Goal: Task Accomplishment & Management: Manage account settings

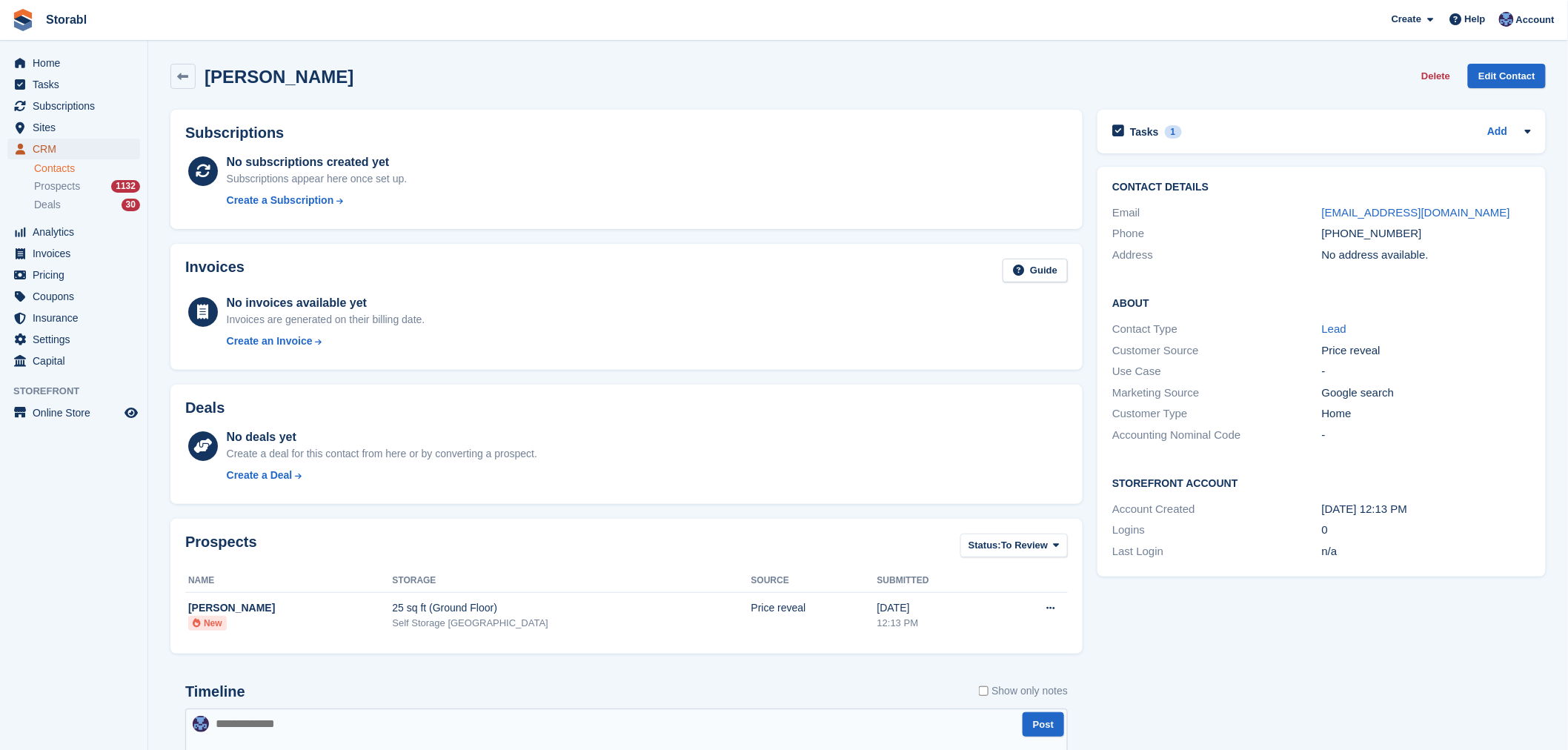
click at [42, 142] on span "CRM" at bounding box center [77, 149] width 89 height 20
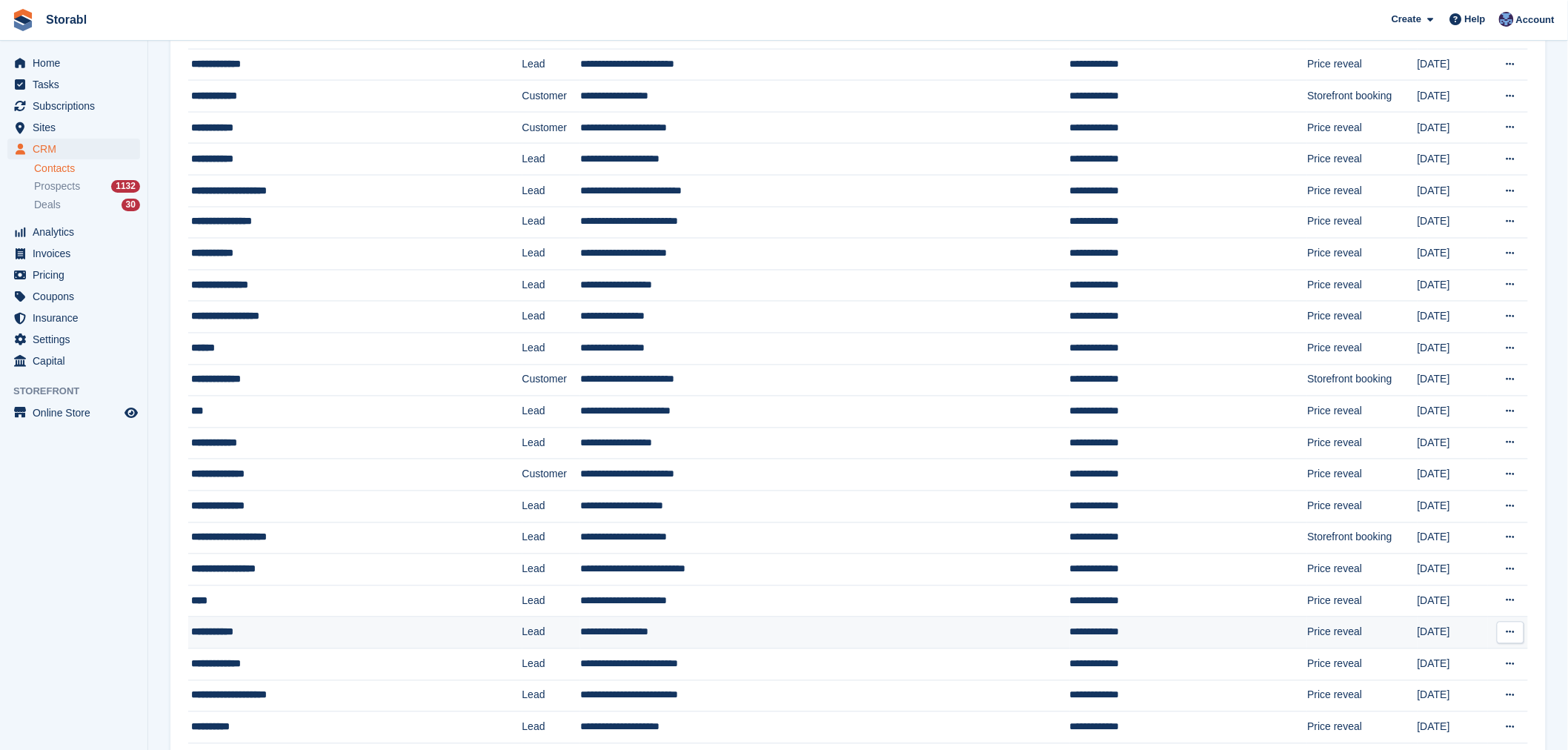
scroll to position [1098, 0]
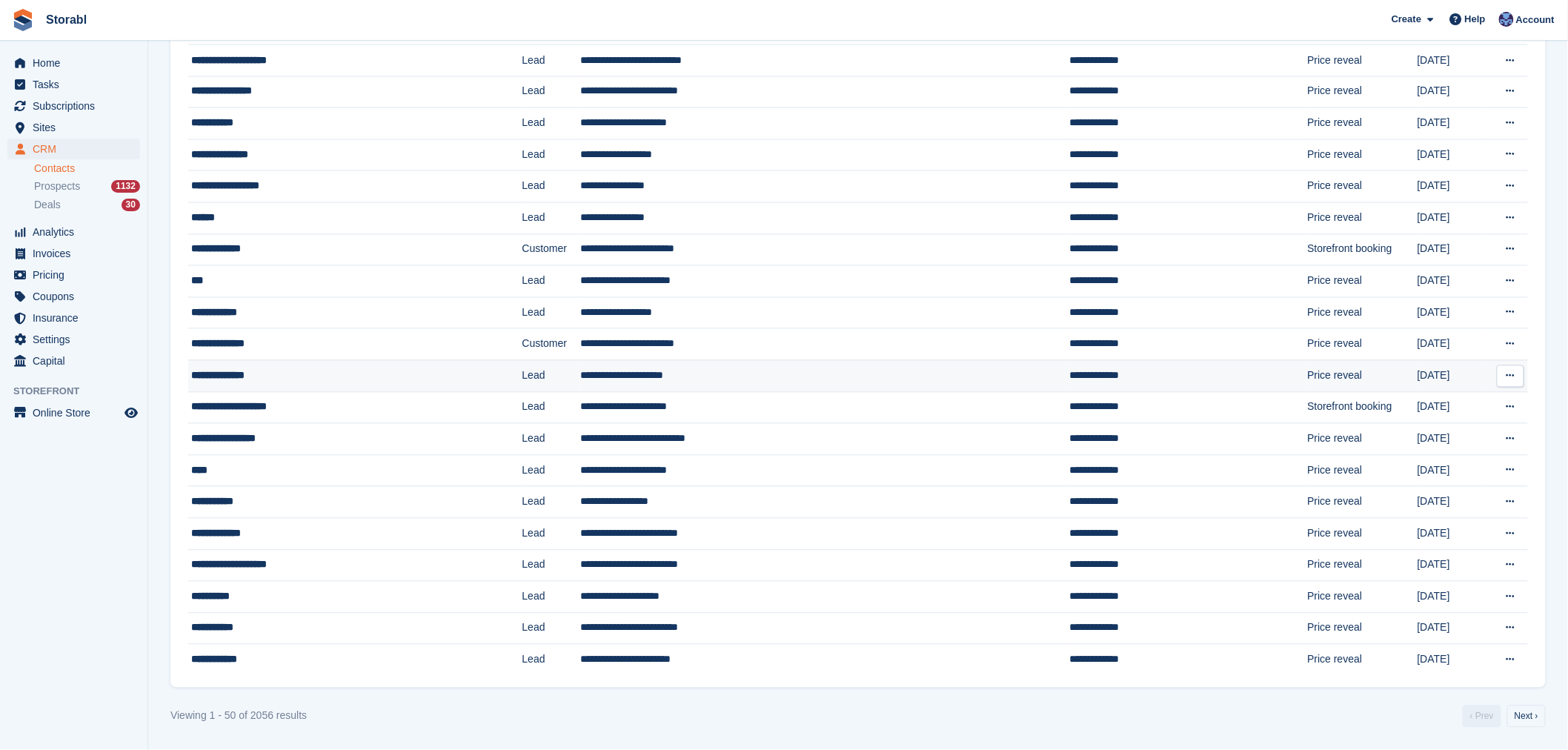
click at [870, 387] on td "**********" at bounding box center [825, 376] width 490 height 32
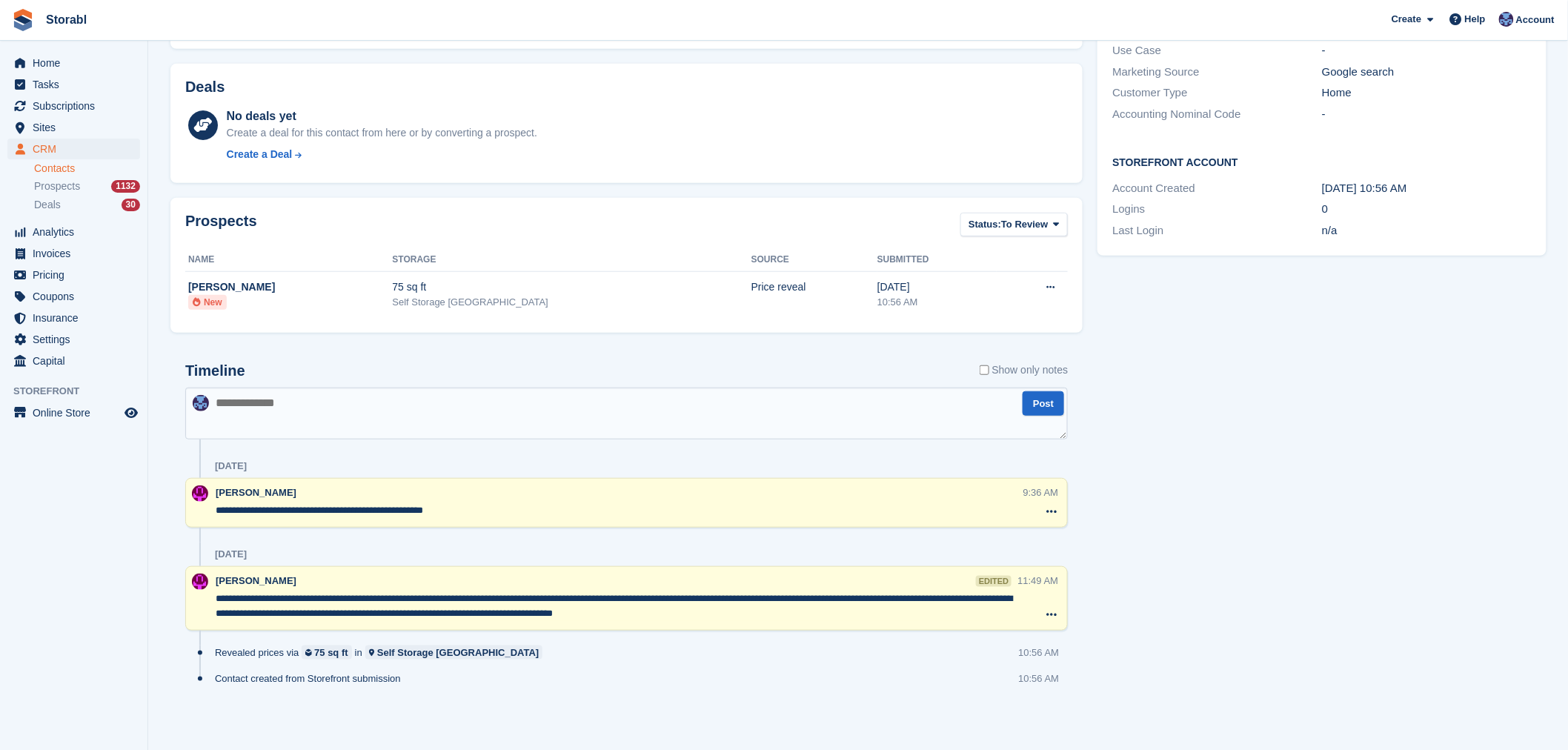
scroll to position [321, 0]
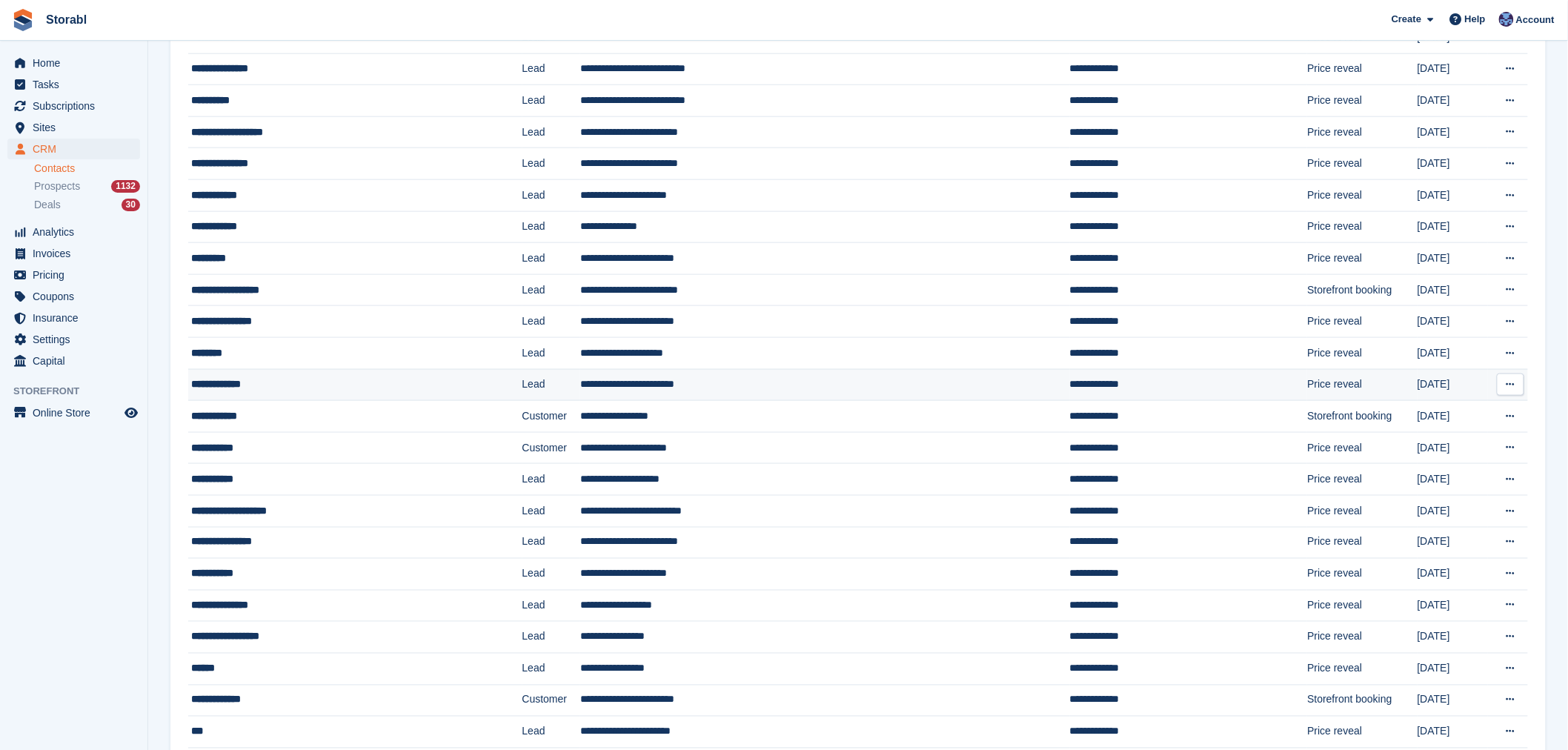
scroll to position [521, 0]
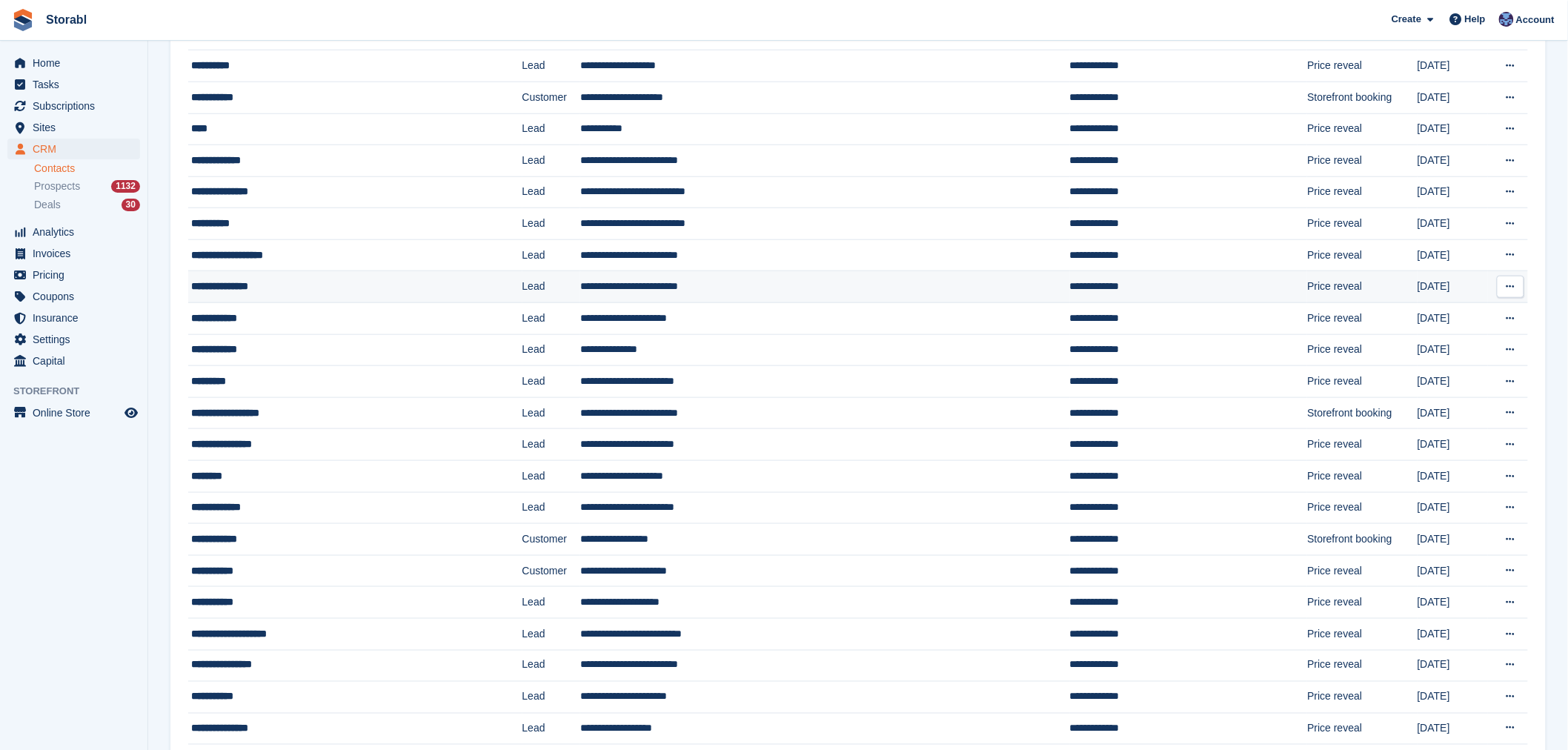
click at [345, 293] on div "**********" at bounding box center [318, 286] width 254 height 16
click at [336, 561] on td "**********" at bounding box center [355, 571] width 334 height 32
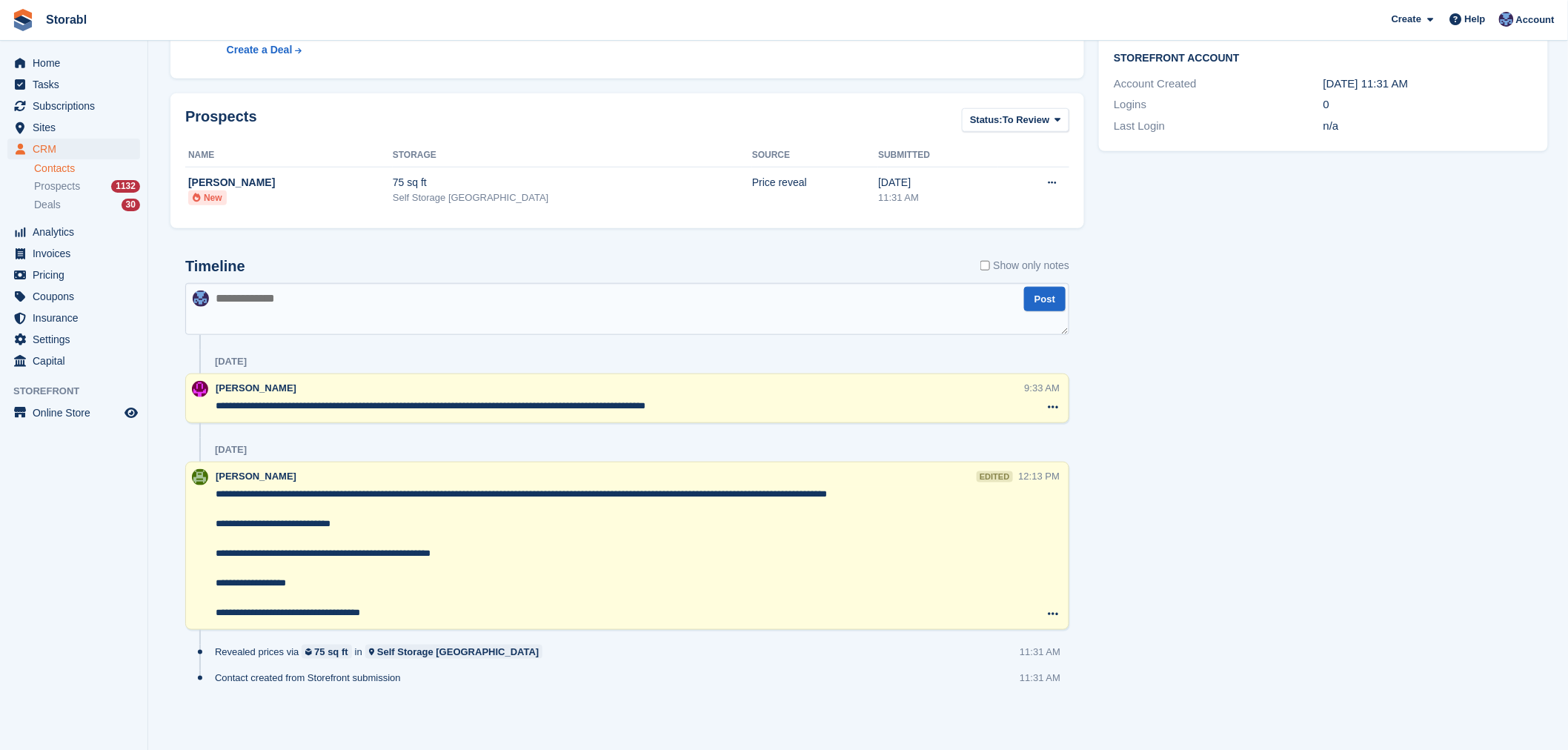
scroll to position [426, 0]
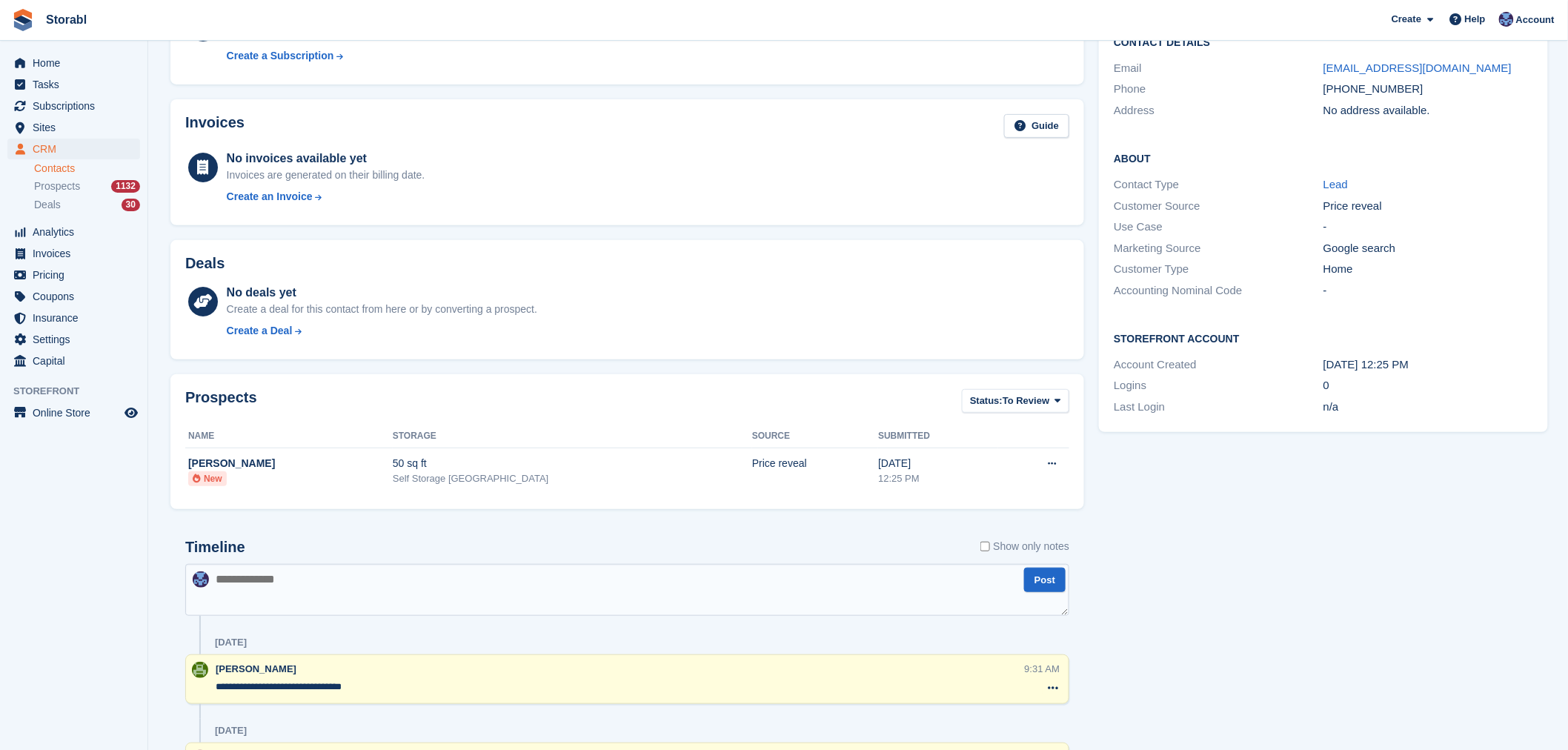
scroll to position [361, 0]
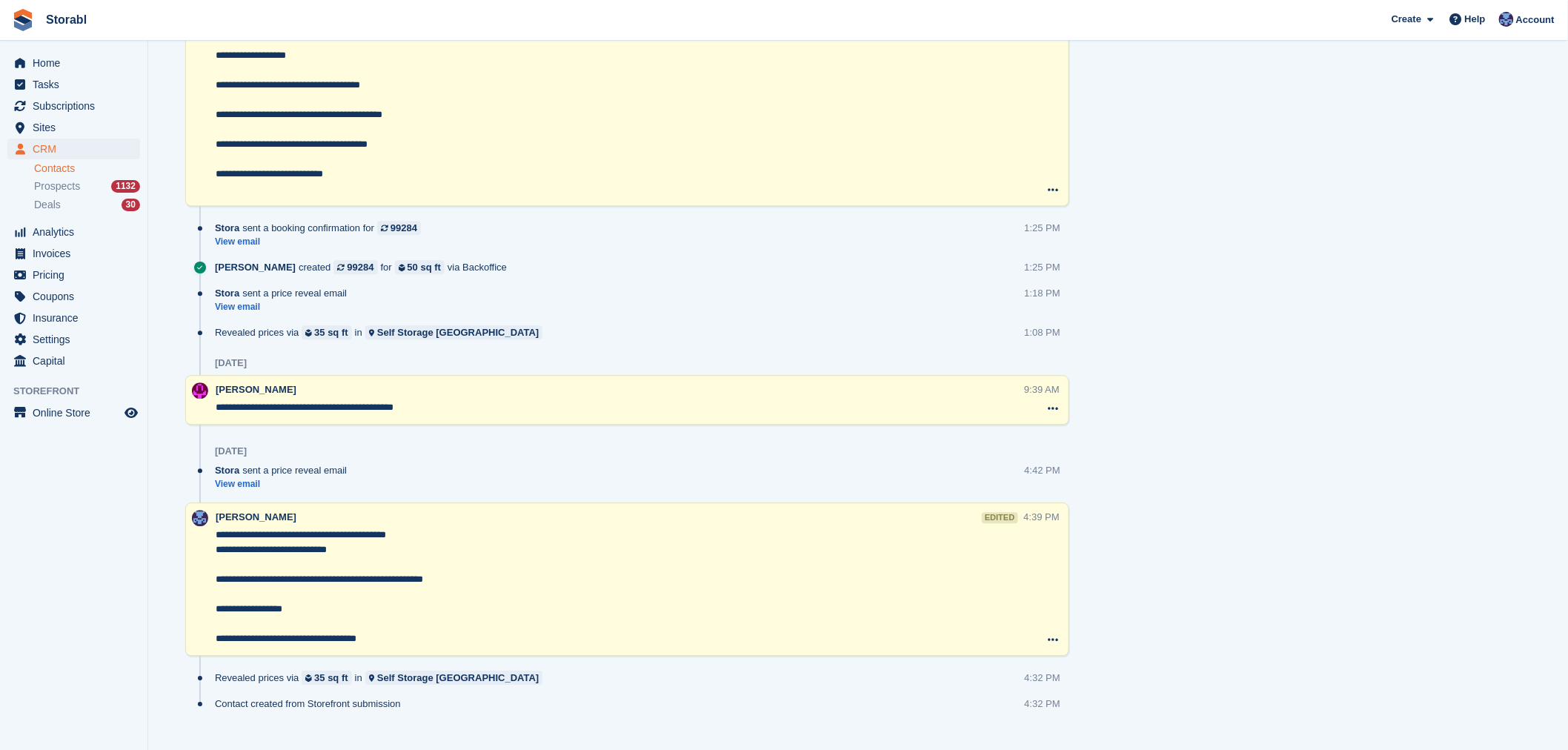
scroll to position [1519, 0]
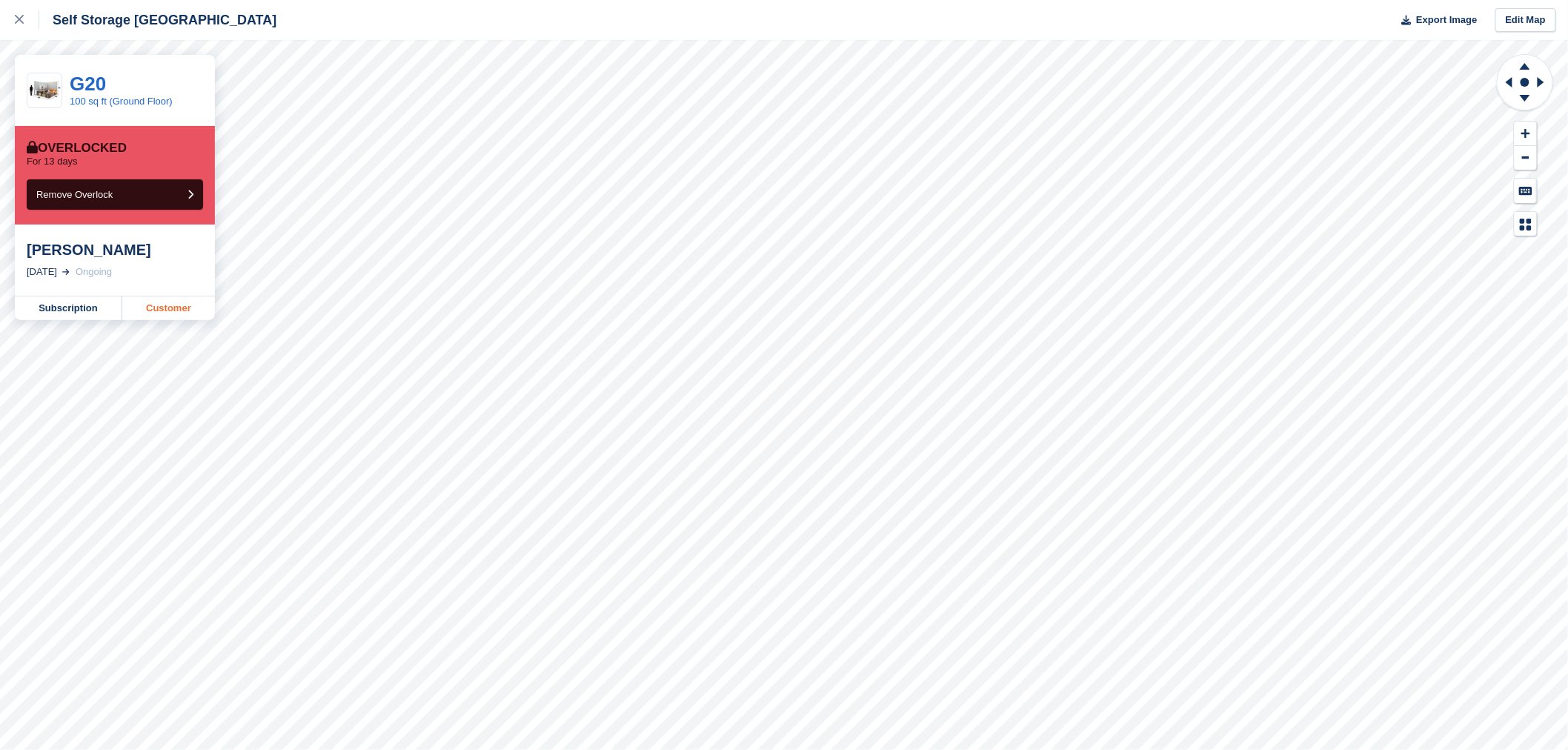
click at [194, 307] on link "Customer" at bounding box center [168, 307] width 92 height 23
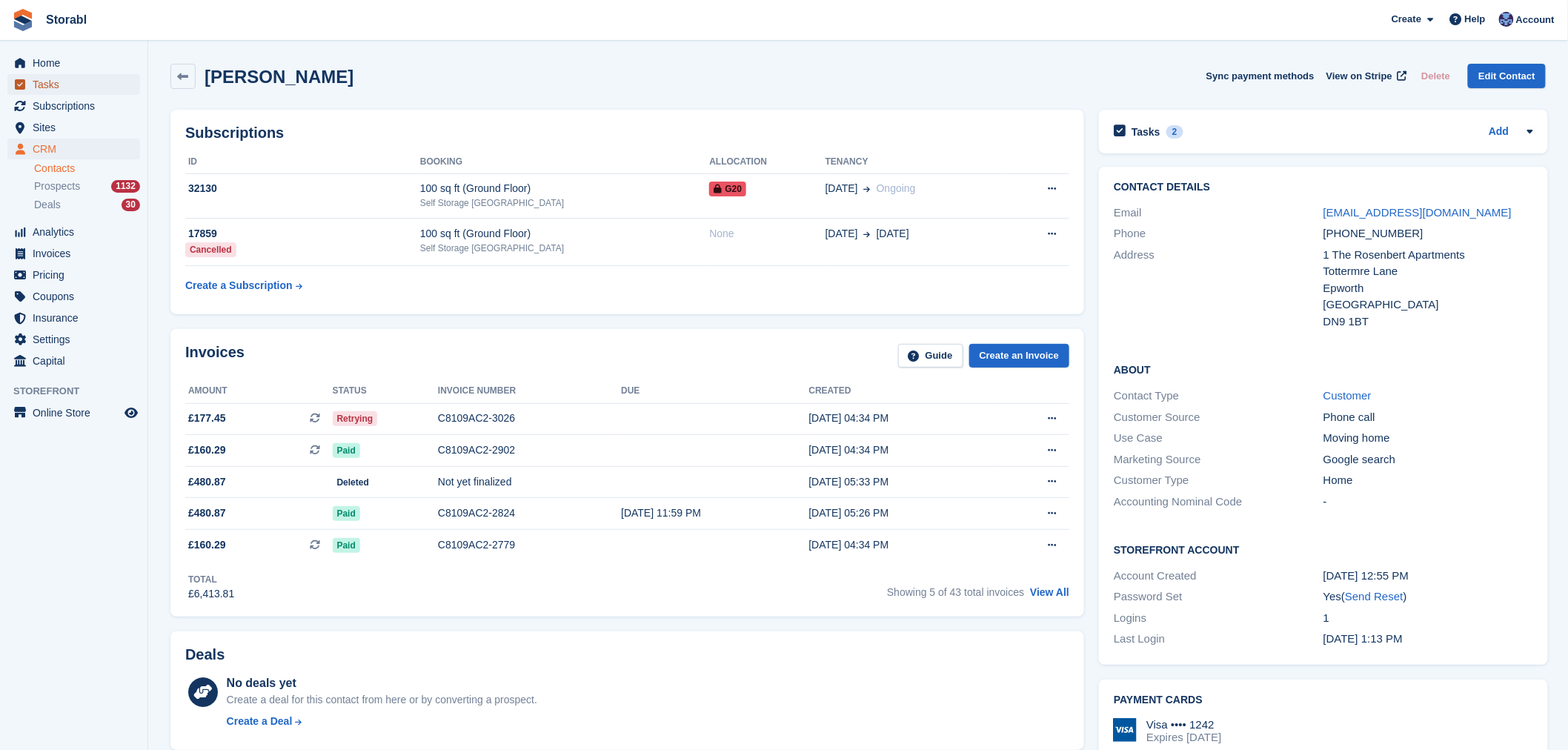
click at [77, 89] on span "Tasks" at bounding box center [77, 85] width 89 height 20
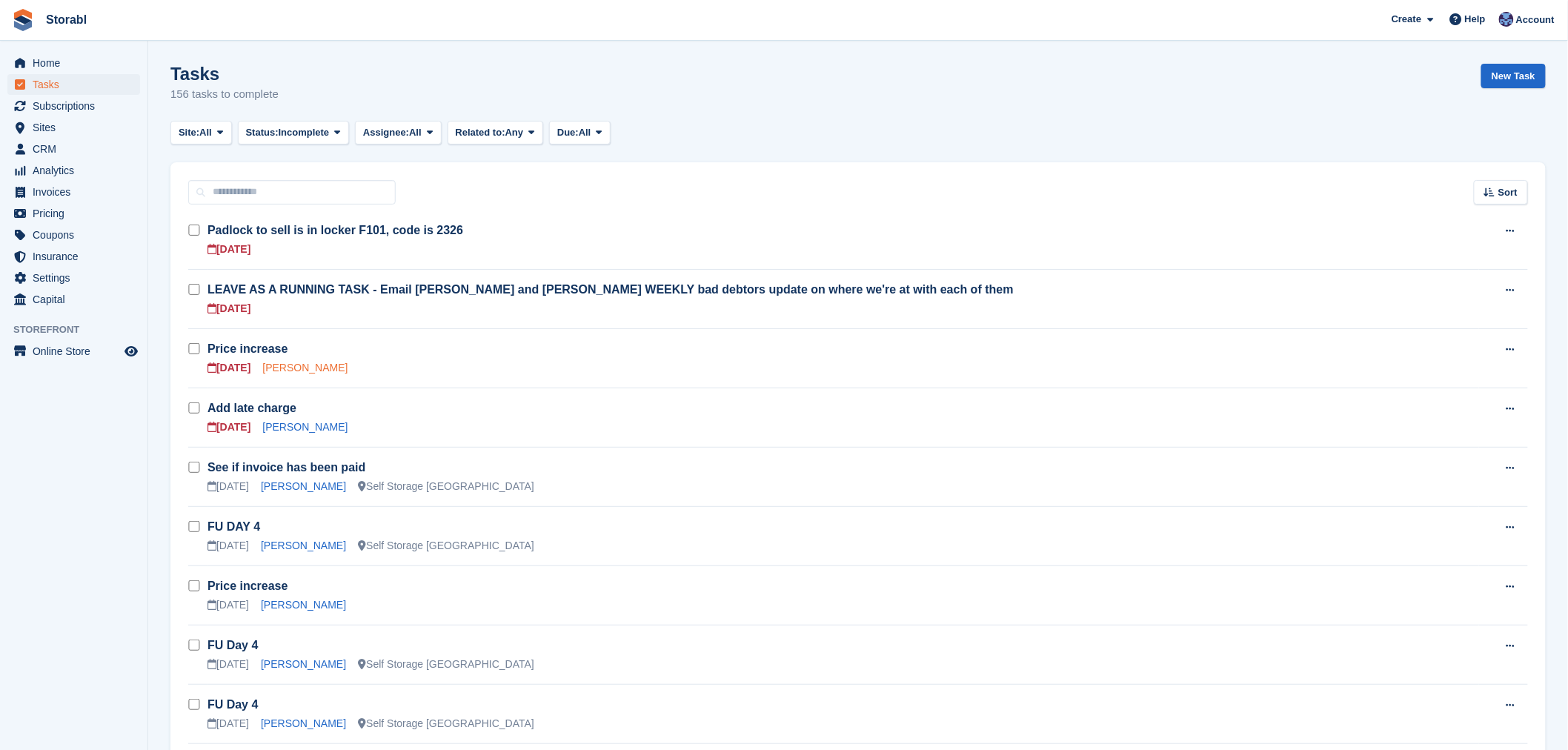
click at [304, 372] on link "Harlan Boulton" at bounding box center [305, 367] width 86 height 12
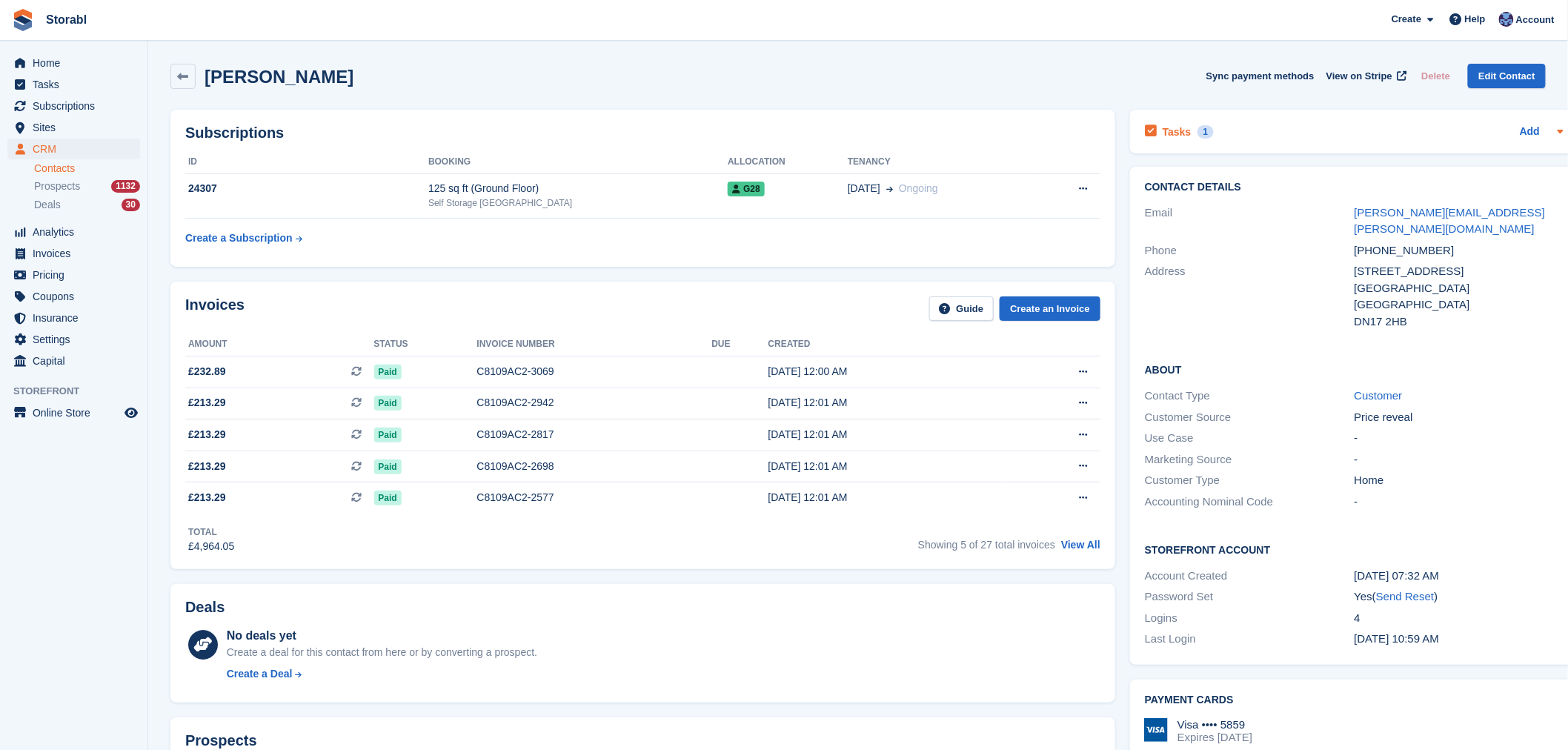
click at [1388, 141] on div "Tasks 1 Add" at bounding box center [1355, 131] width 419 height 20
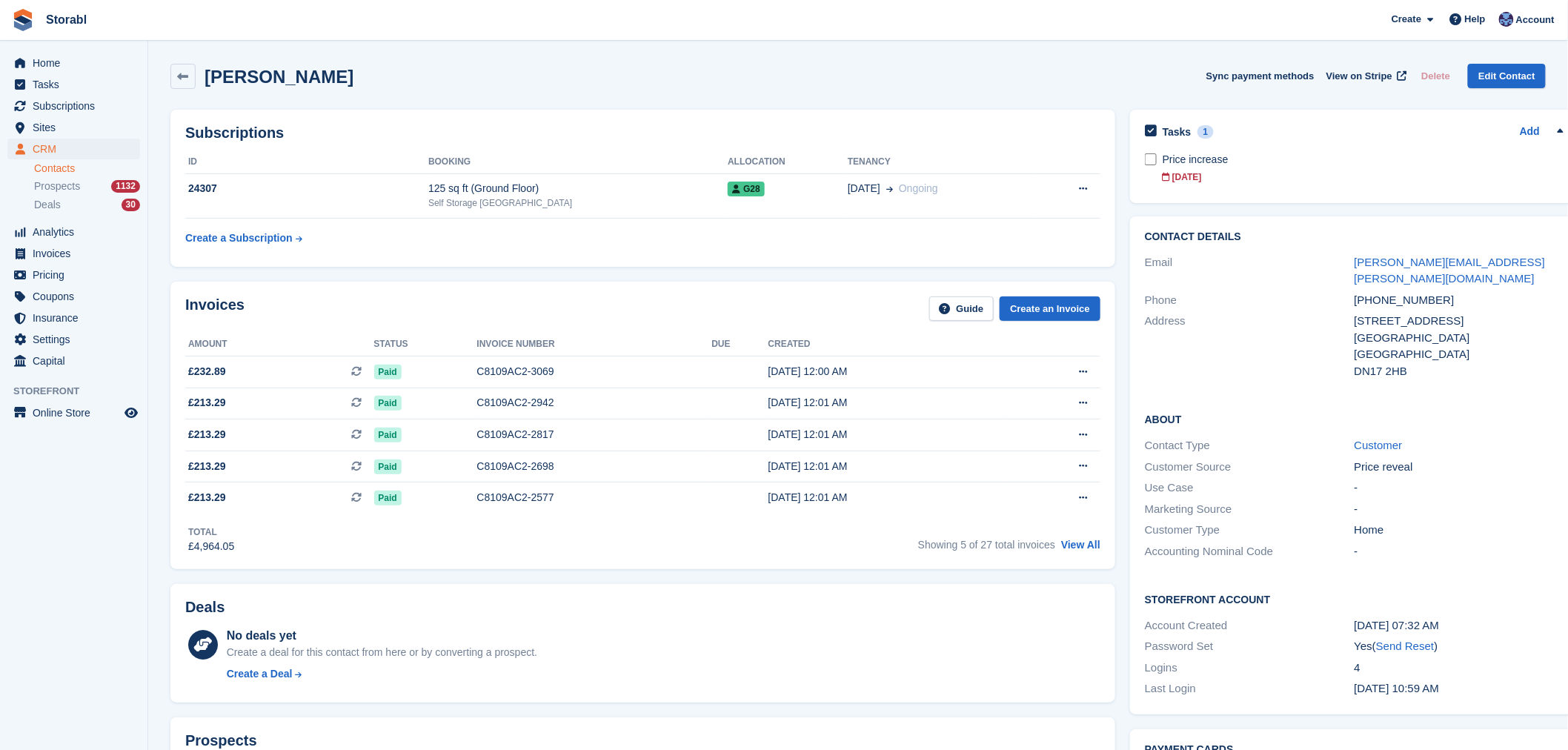
click at [115, 606] on aside "Home Tasks Subscriptions Subscriptions Subscriptions Contracts Price increases …" at bounding box center [74, 379] width 147 height 676
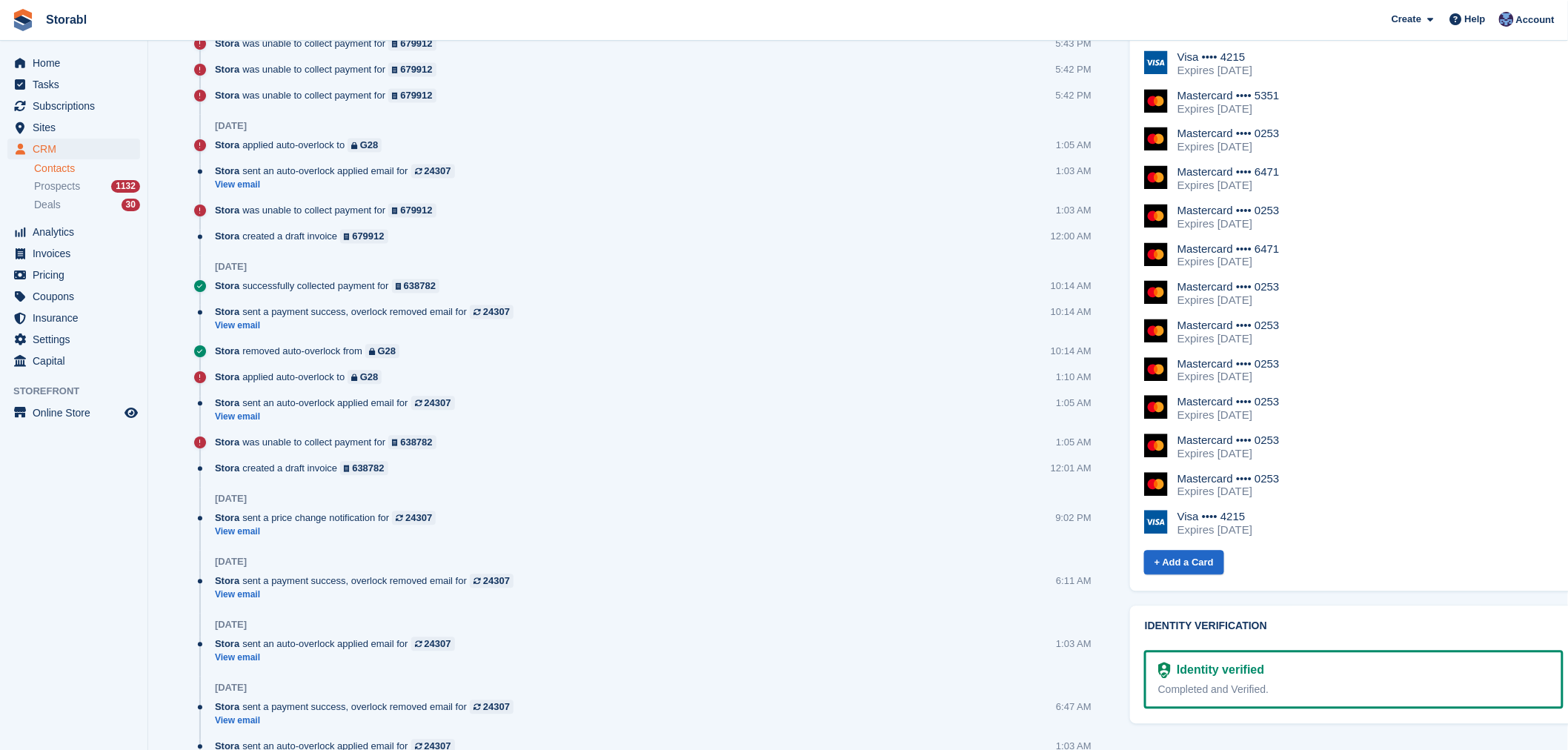
scroll to position [1235, 0]
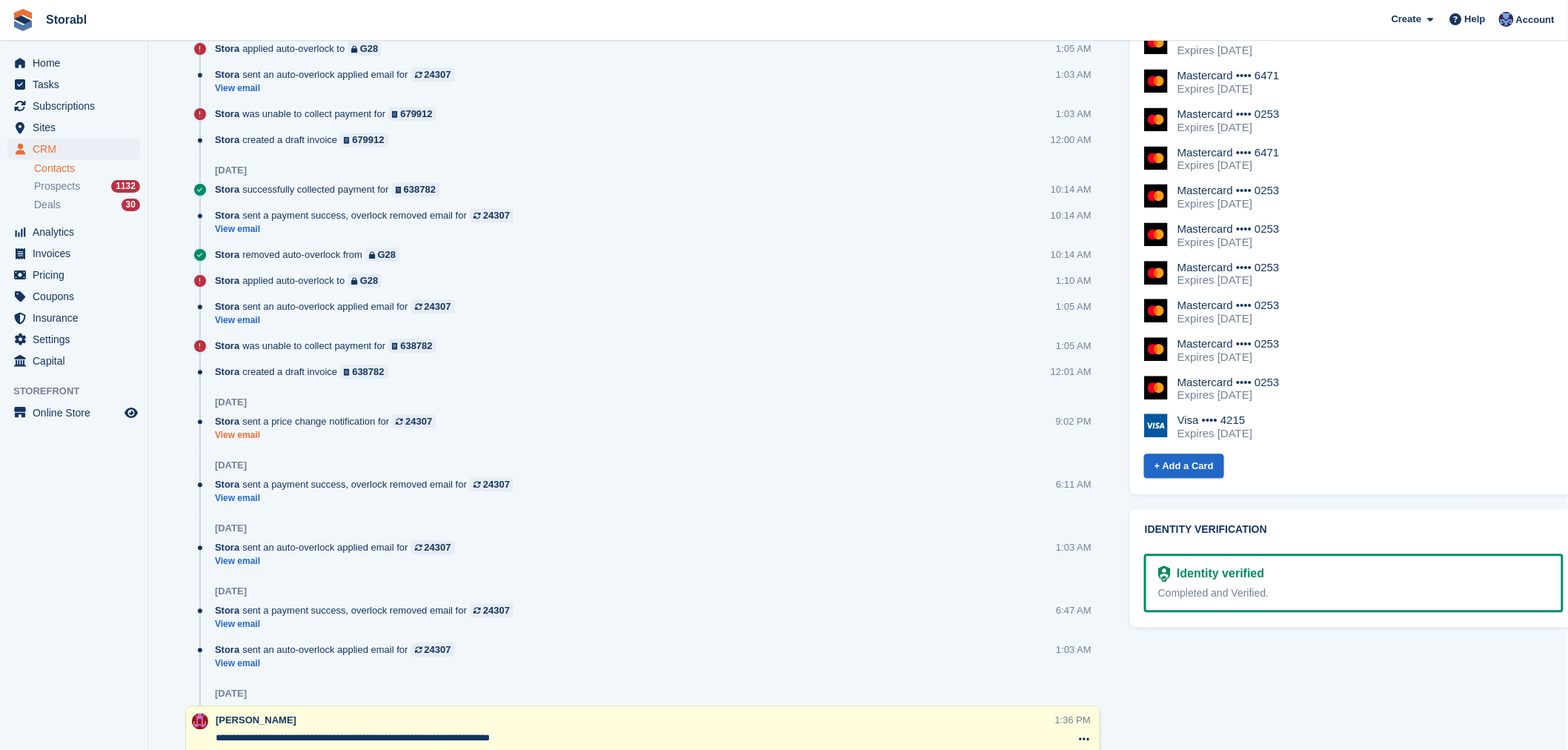
click at [241, 441] on link "View email" at bounding box center [329, 436] width 228 height 13
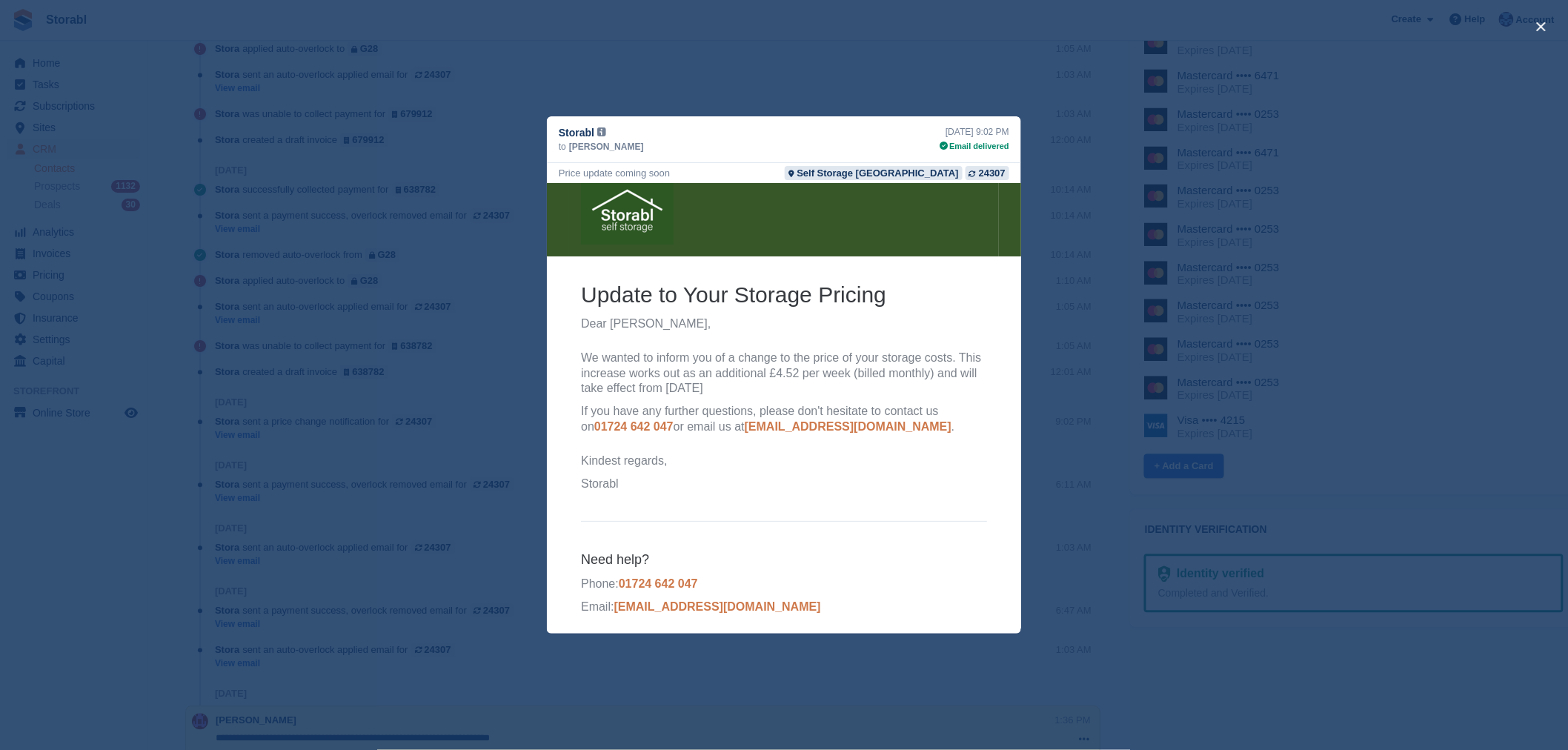
scroll to position [23, 0]
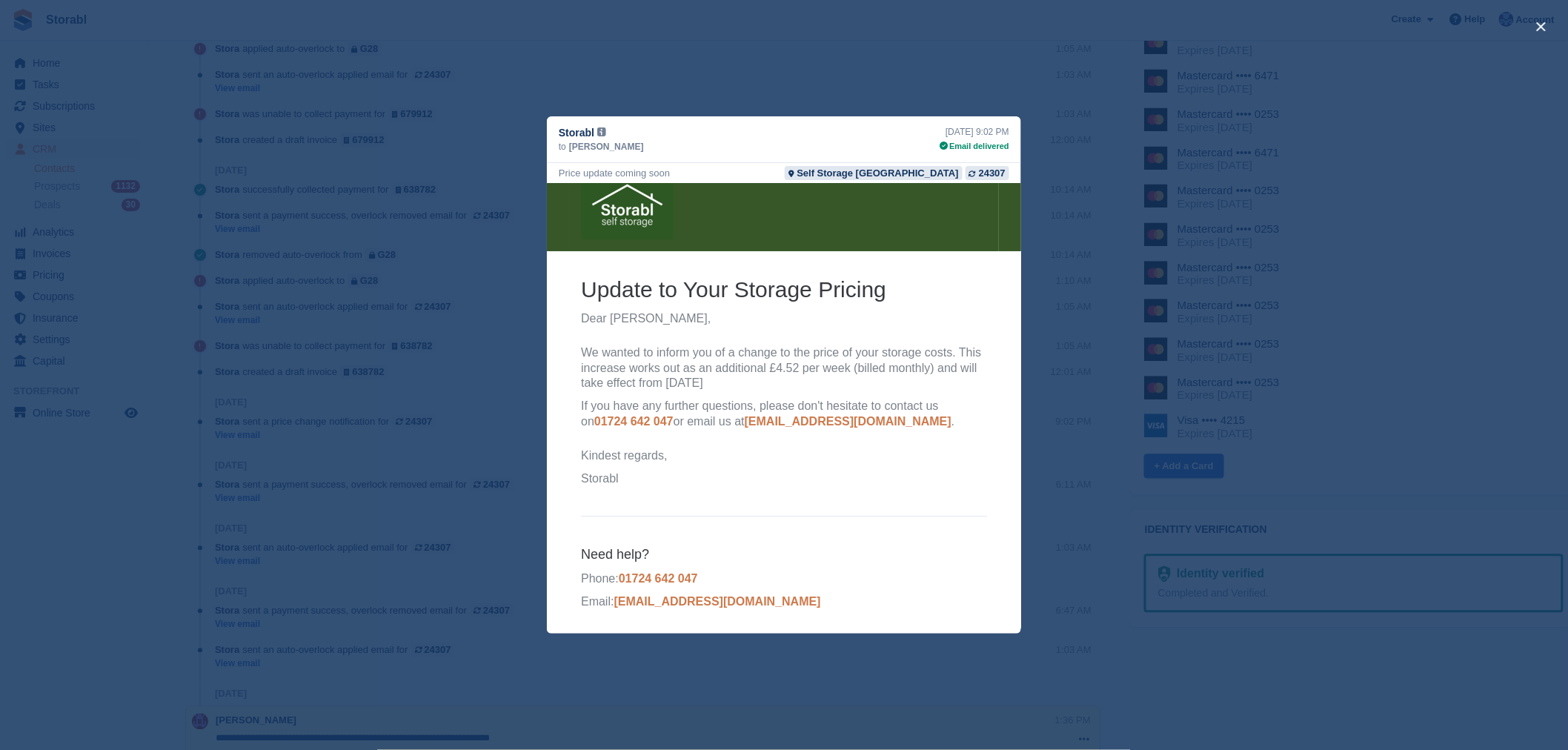
click at [80, 574] on div "close" at bounding box center [784, 375] width 1568 height 750
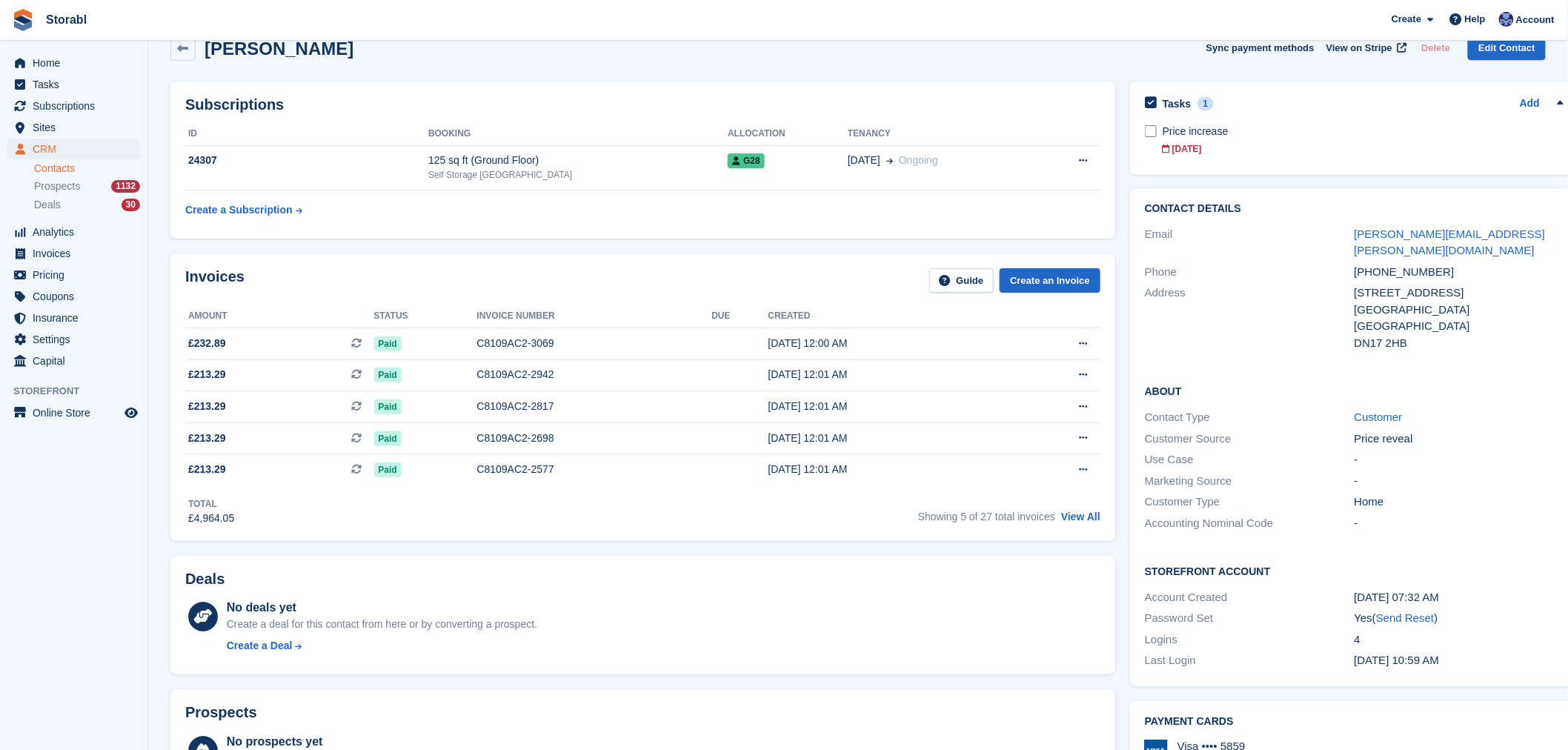
scroll to position [0, 0]
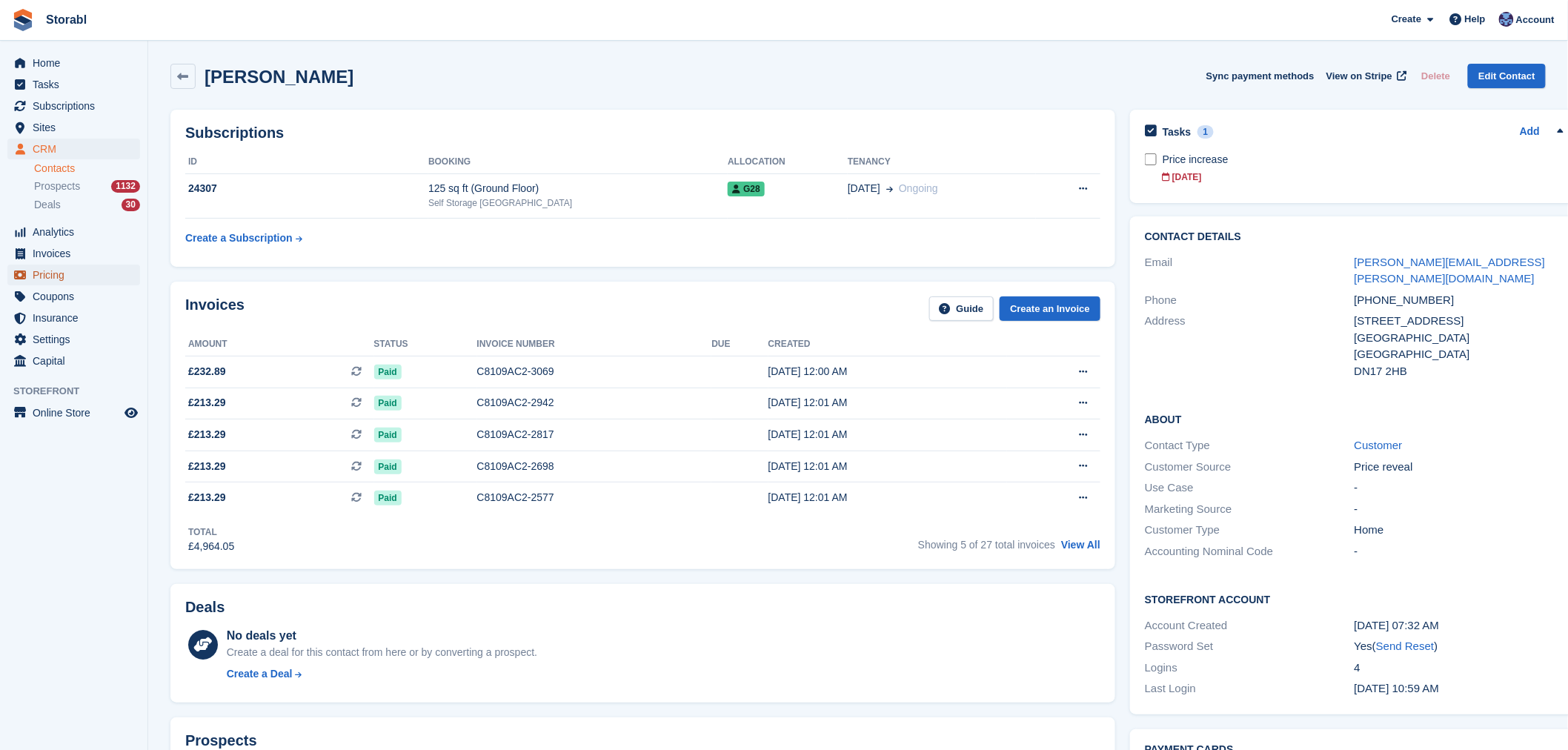
click at [88, 266] on span "Pricing" at bounding box center [77, 275] width 89 height 20
click at [54, 263] on span "Invoices" at bounding box center [77, 253] width 89 height 20
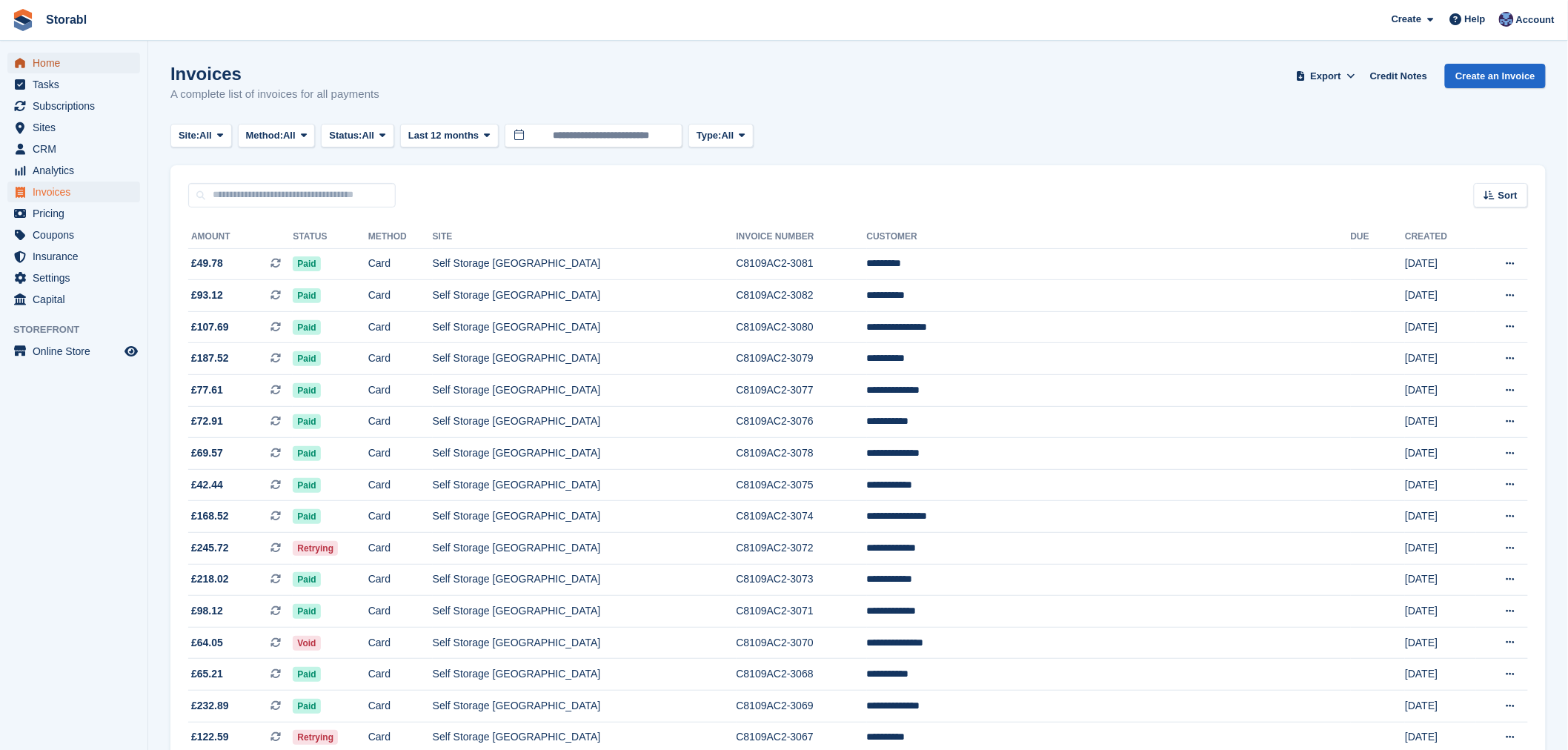
click at [77, 63] on span "Home" at bounding box center [77, 63] width 89 height 20
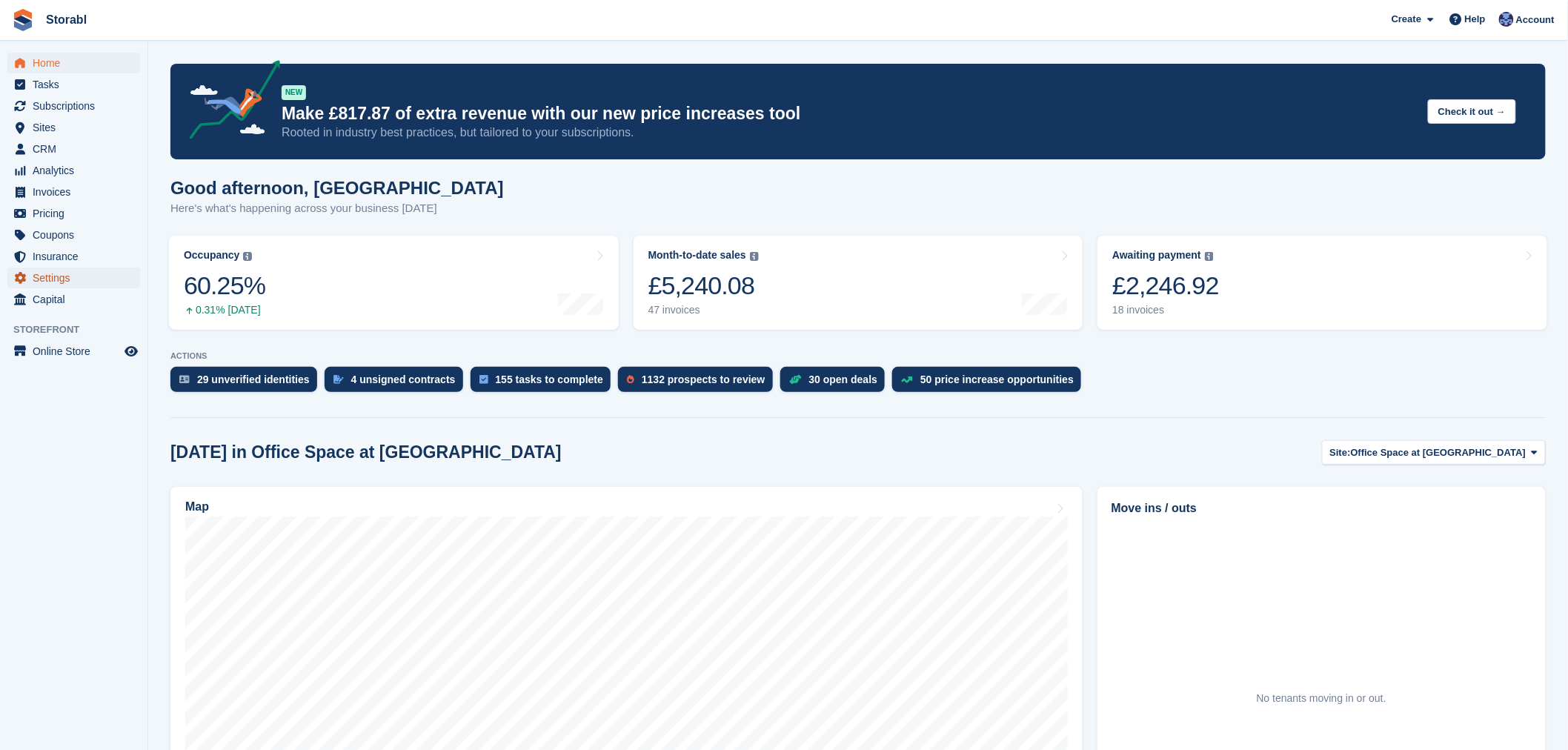
click at [45, 277] on span "Settings" at bounding box center [77, 278] width 89 height 20
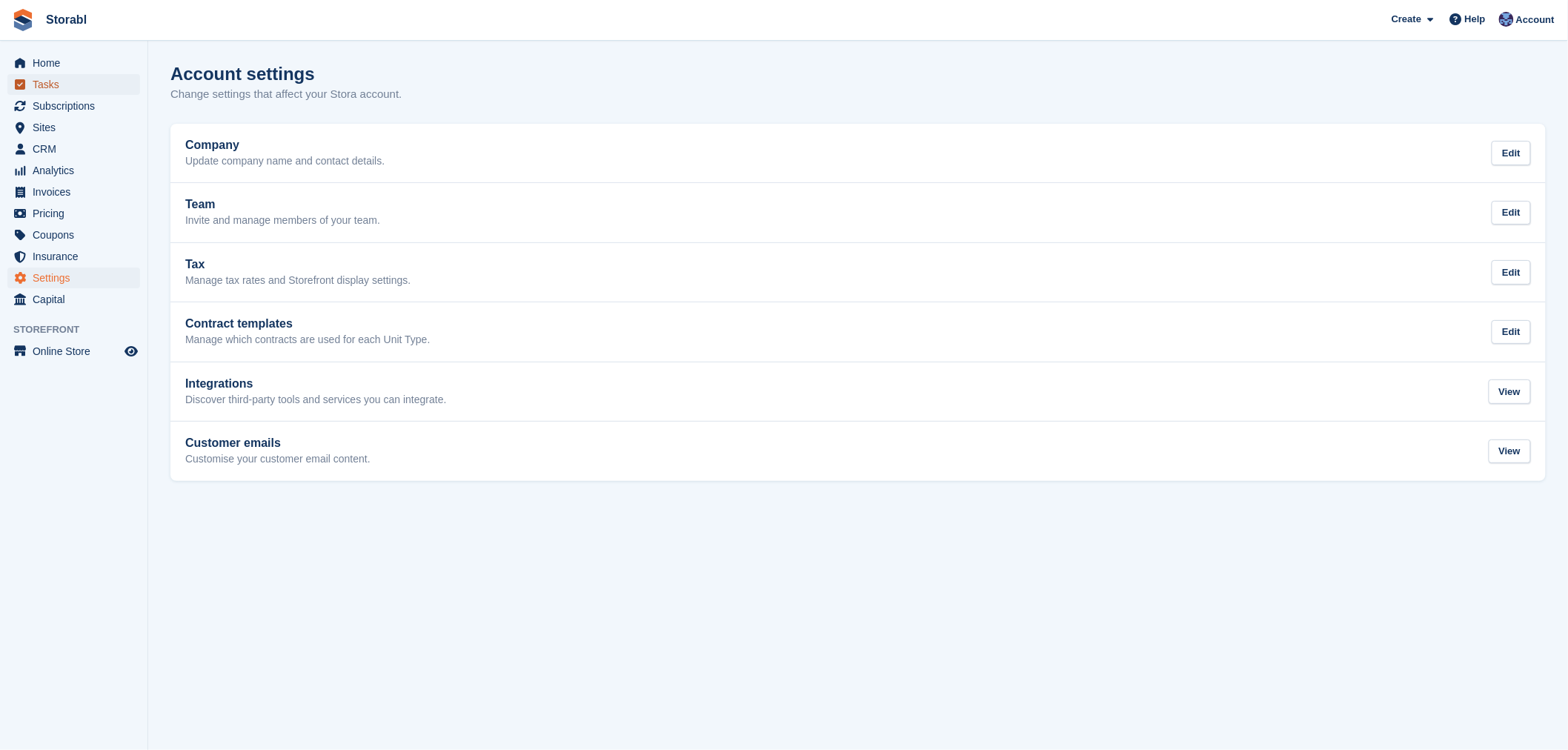
click at [60, 75] on span "Tasks" at bounding box center [77, 85] width 89 height 20
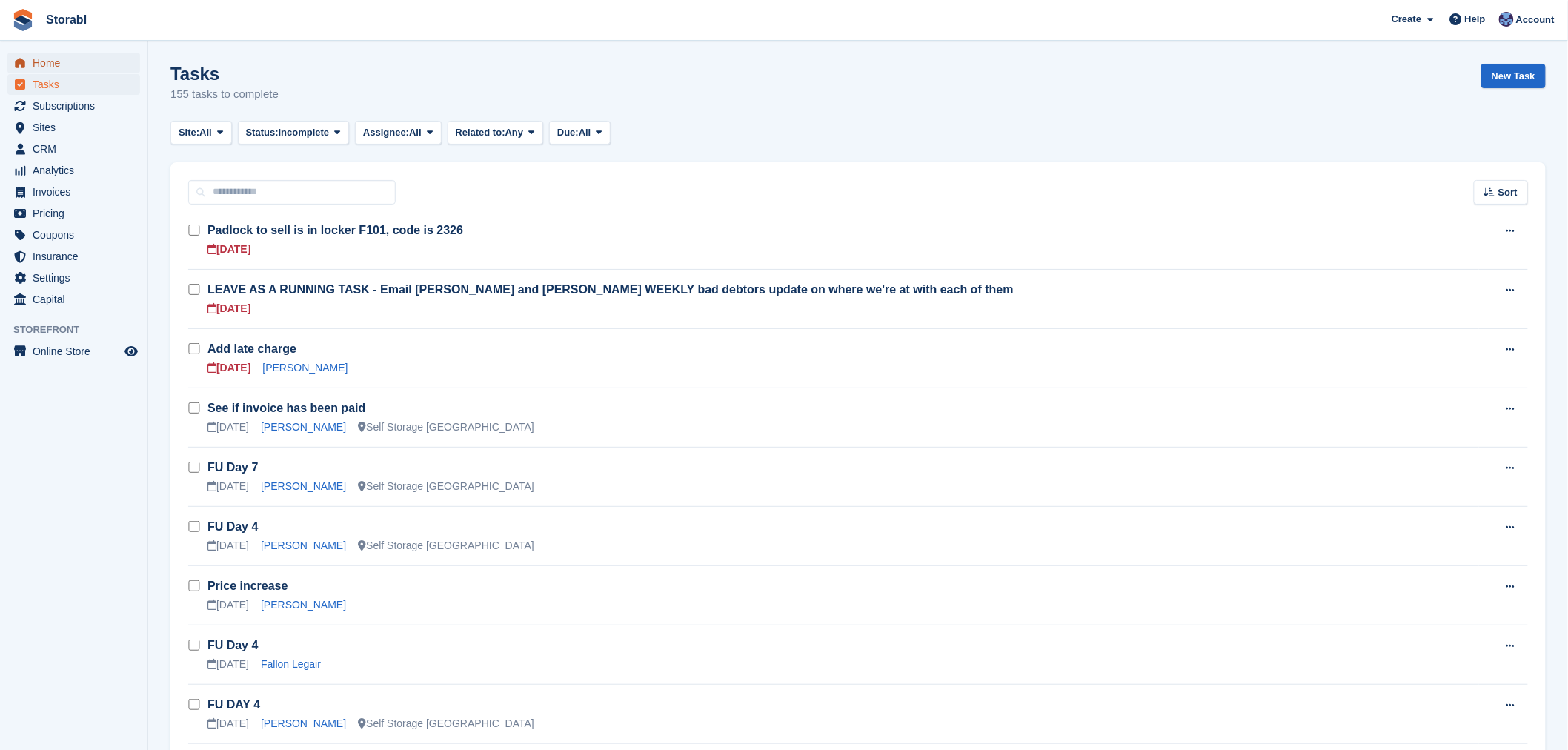
click at [63, 63] on span "Home" at bounding box center [77, 63] width 89 height 20
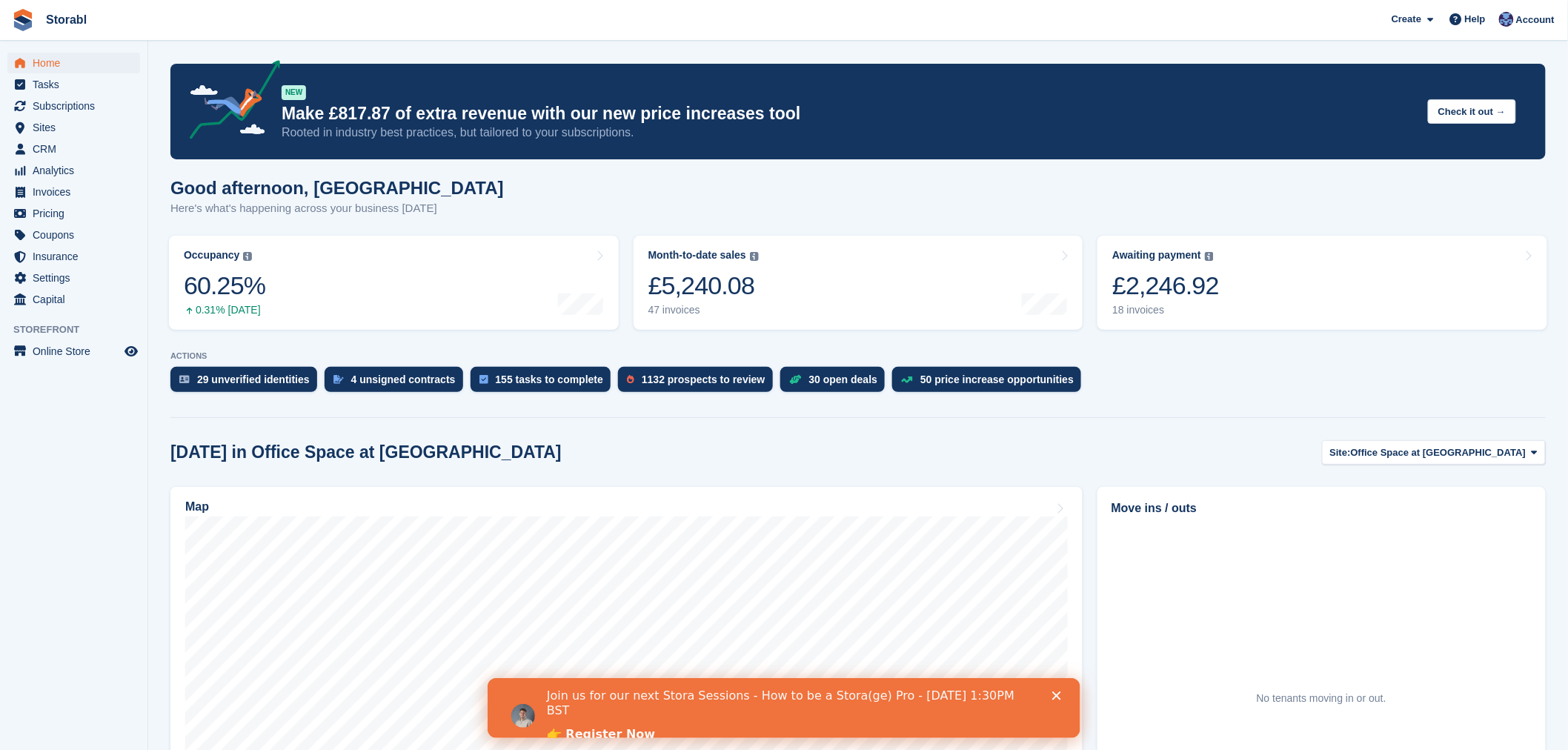
click at [1055, 695] on icon "Close" at bounding box center [1056, 696] width 9 height 9
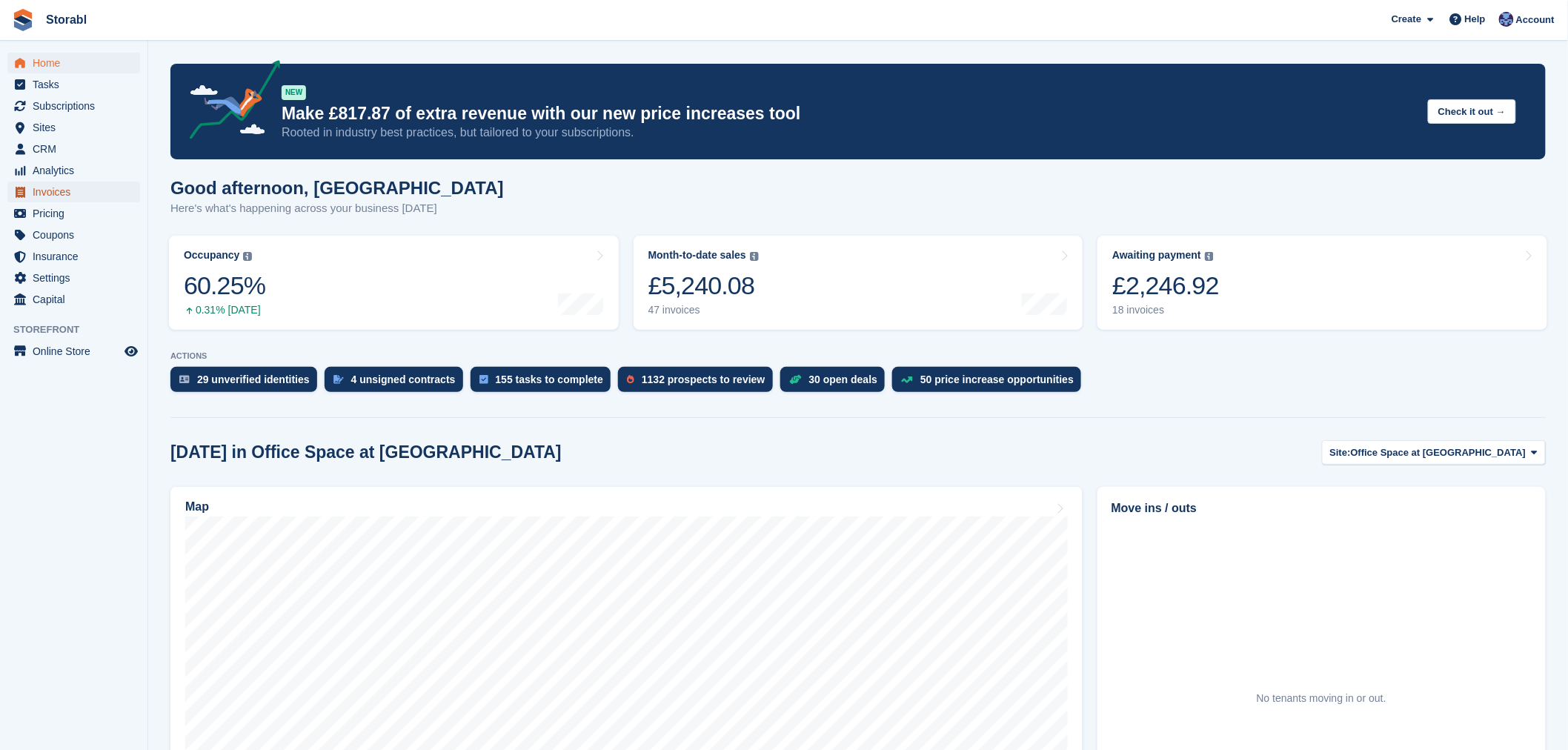
click at [63, 190] on span "Invoices" at bounding box center [77, 192] width 89 height 20
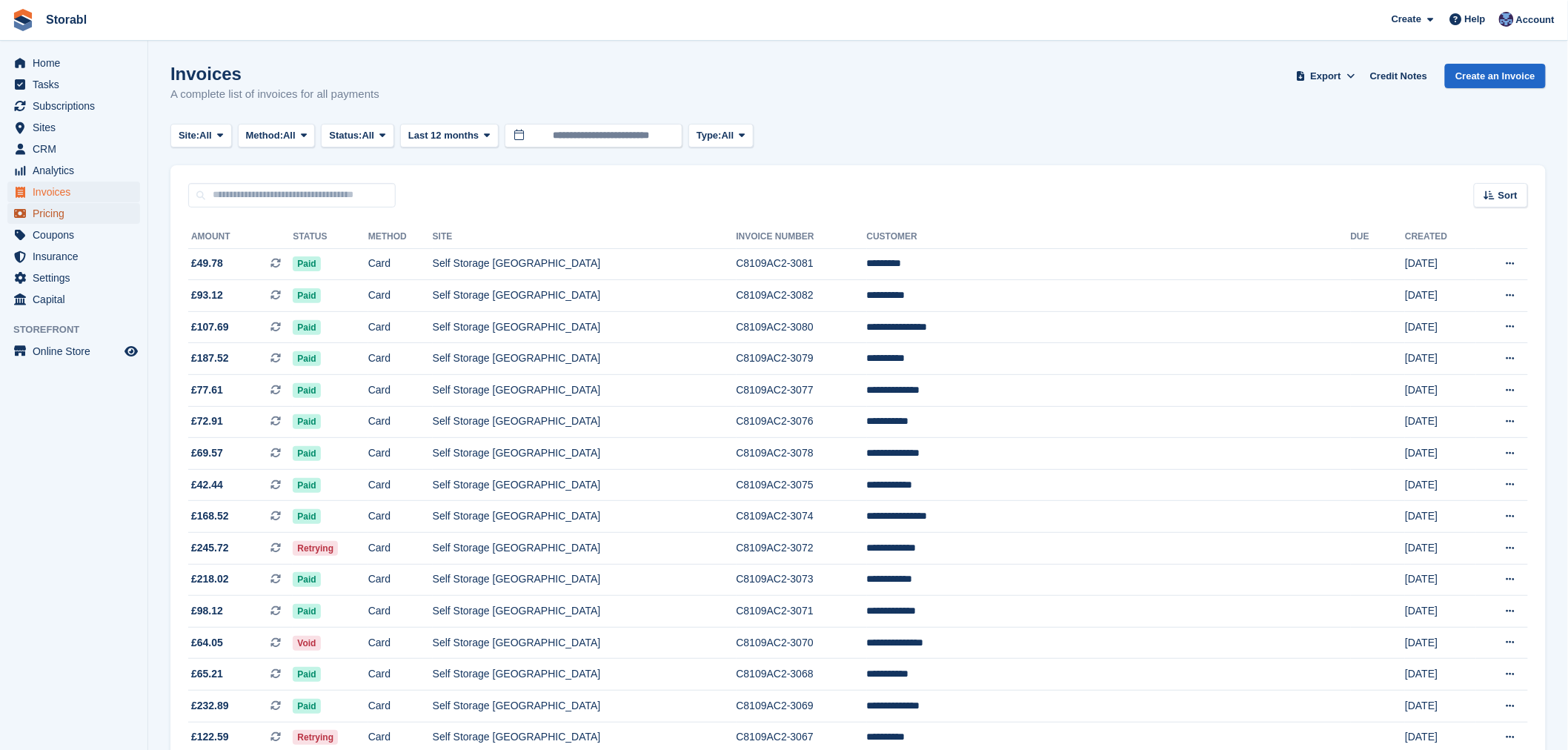
click at [75, 216] on span "Pricing" at bounding box center [77, 213] width 89 height 20
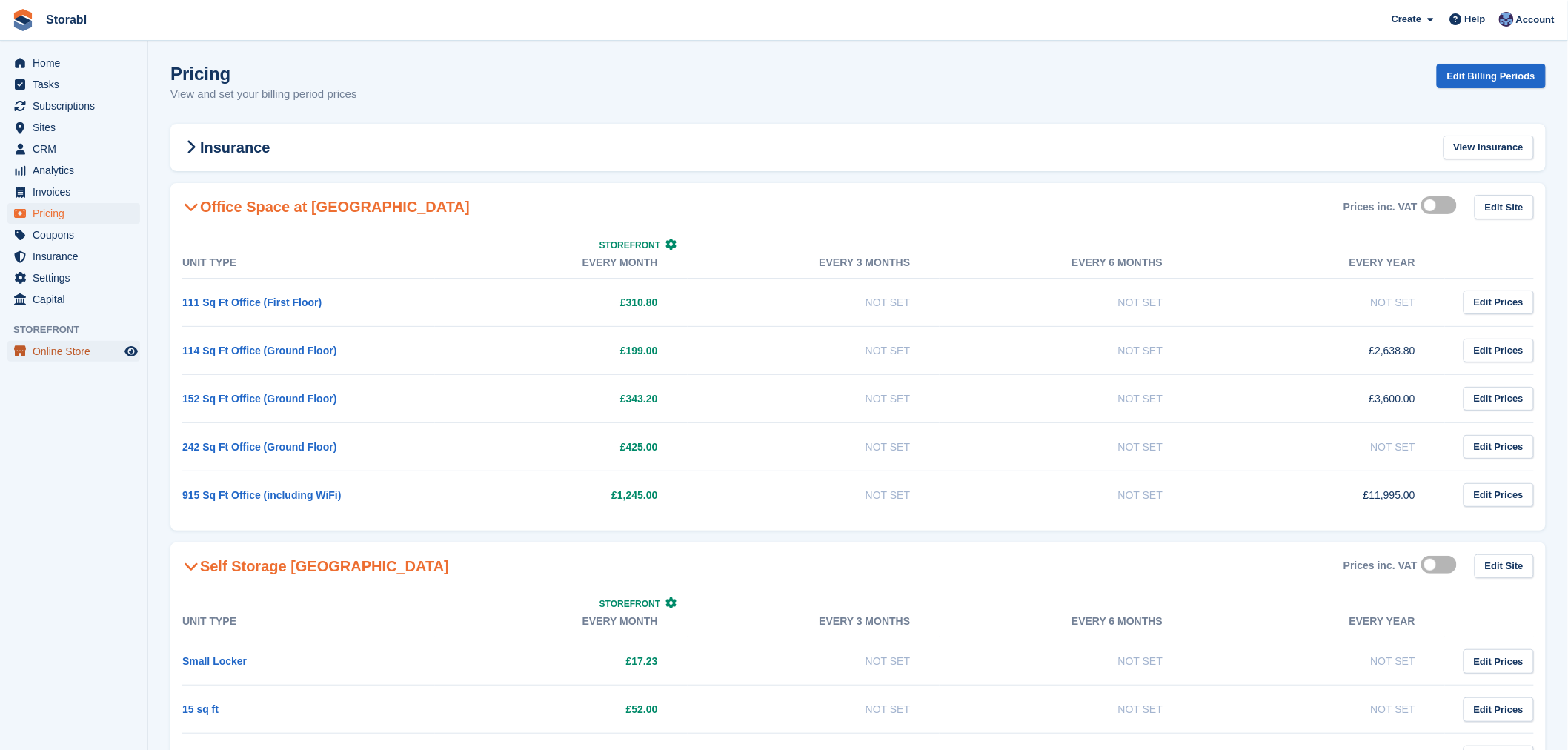
click at [61, 354] on span "Online Store" at bounding box center [77, 351] width 89 height 20
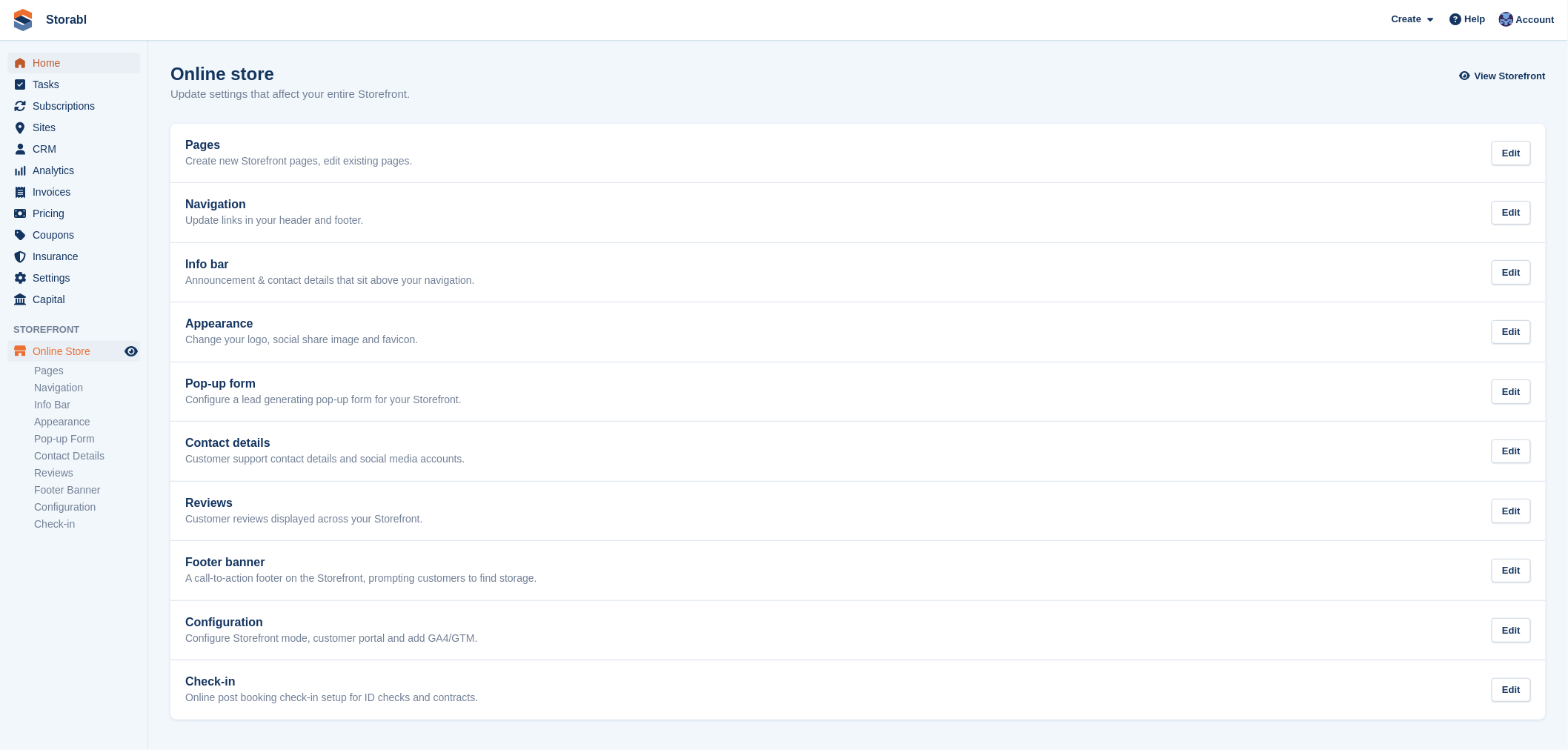
click at [49, 53] on span "Home" at bounding box center [77, 63] width 89 height 20
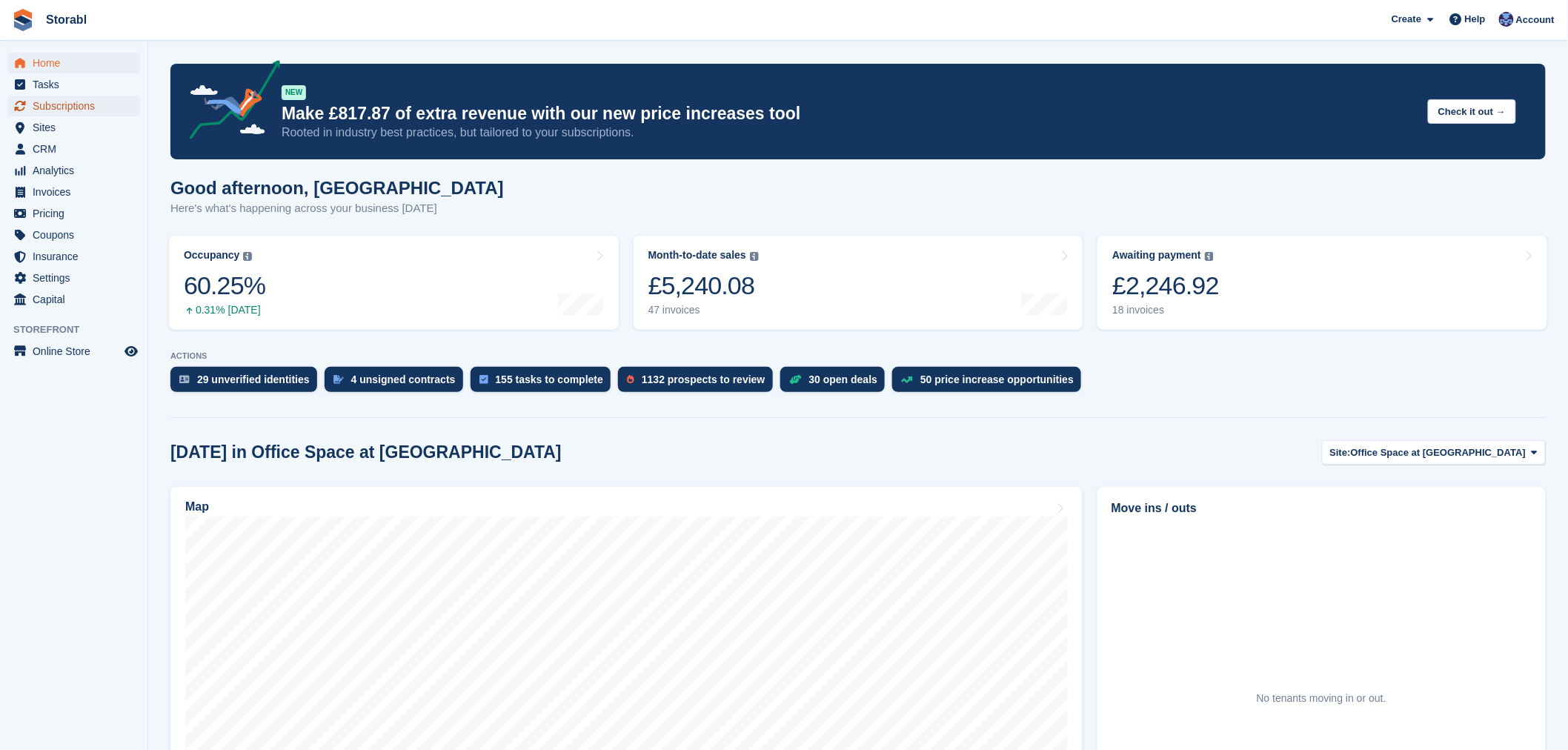
click at [83, 103] on span "Subscriptions" at bounding box center [77, 106] width 89 height 20
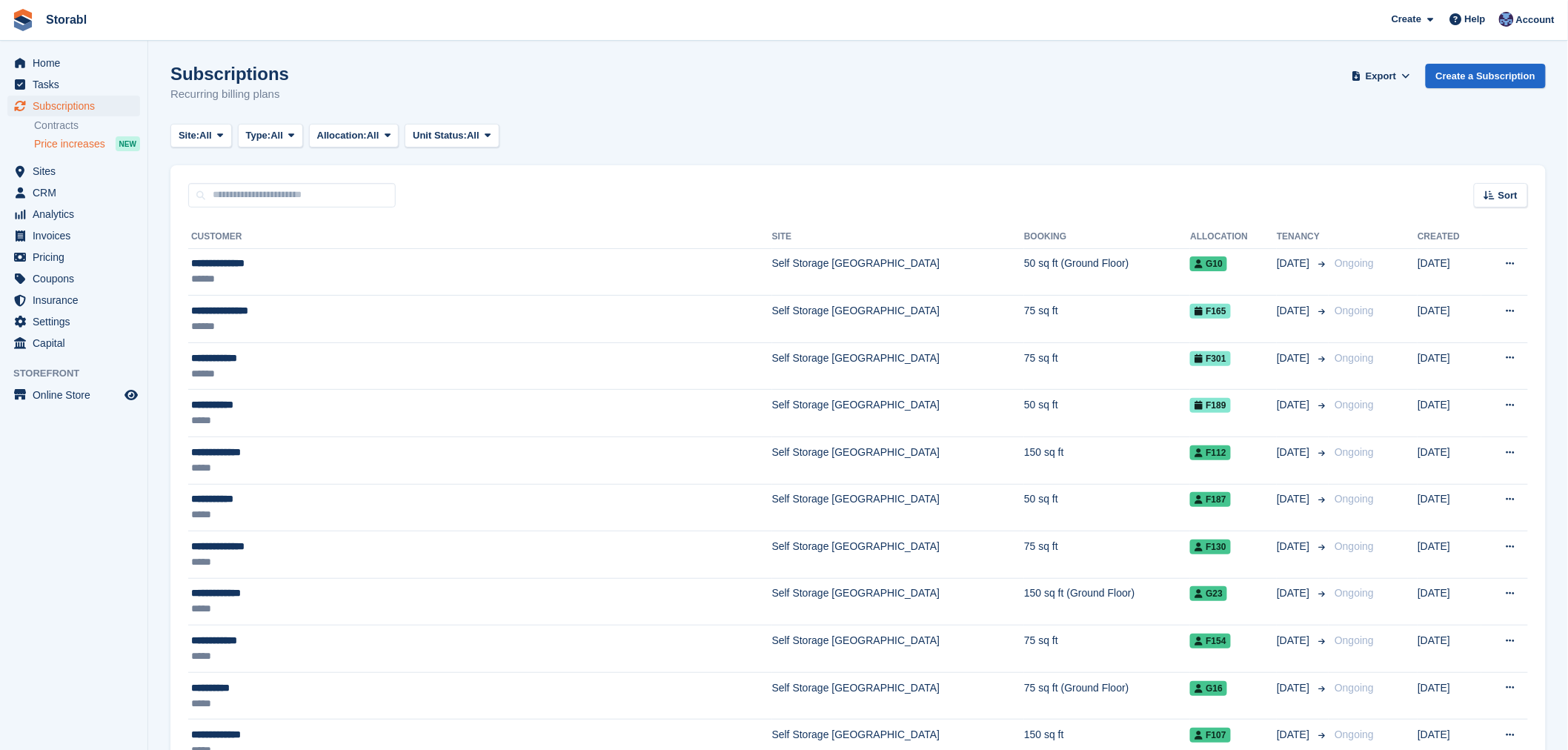
click at [45, 138] on span "Price increases" at bounding box center [70, 143] width 71 height 14
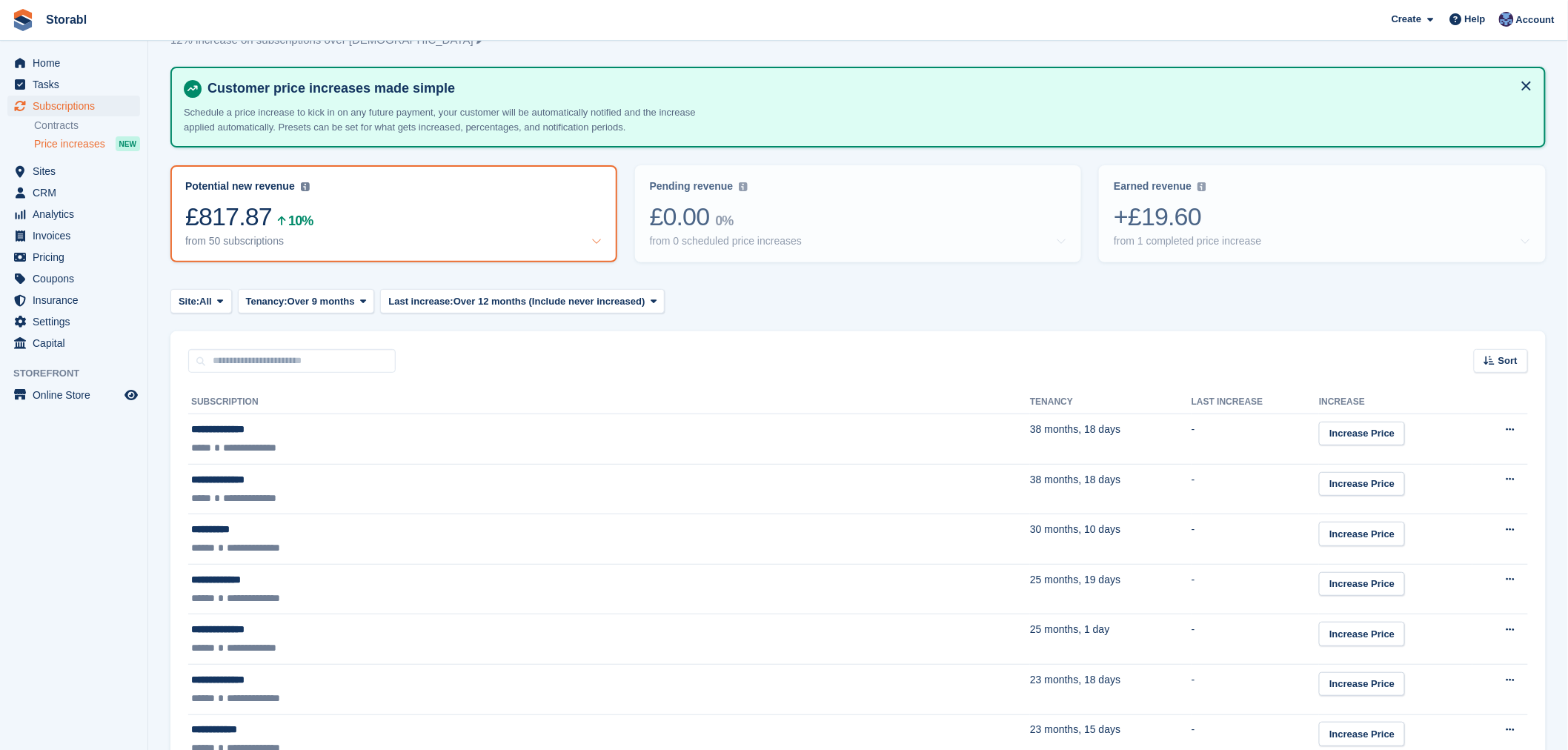
scroll to position [82, 0]
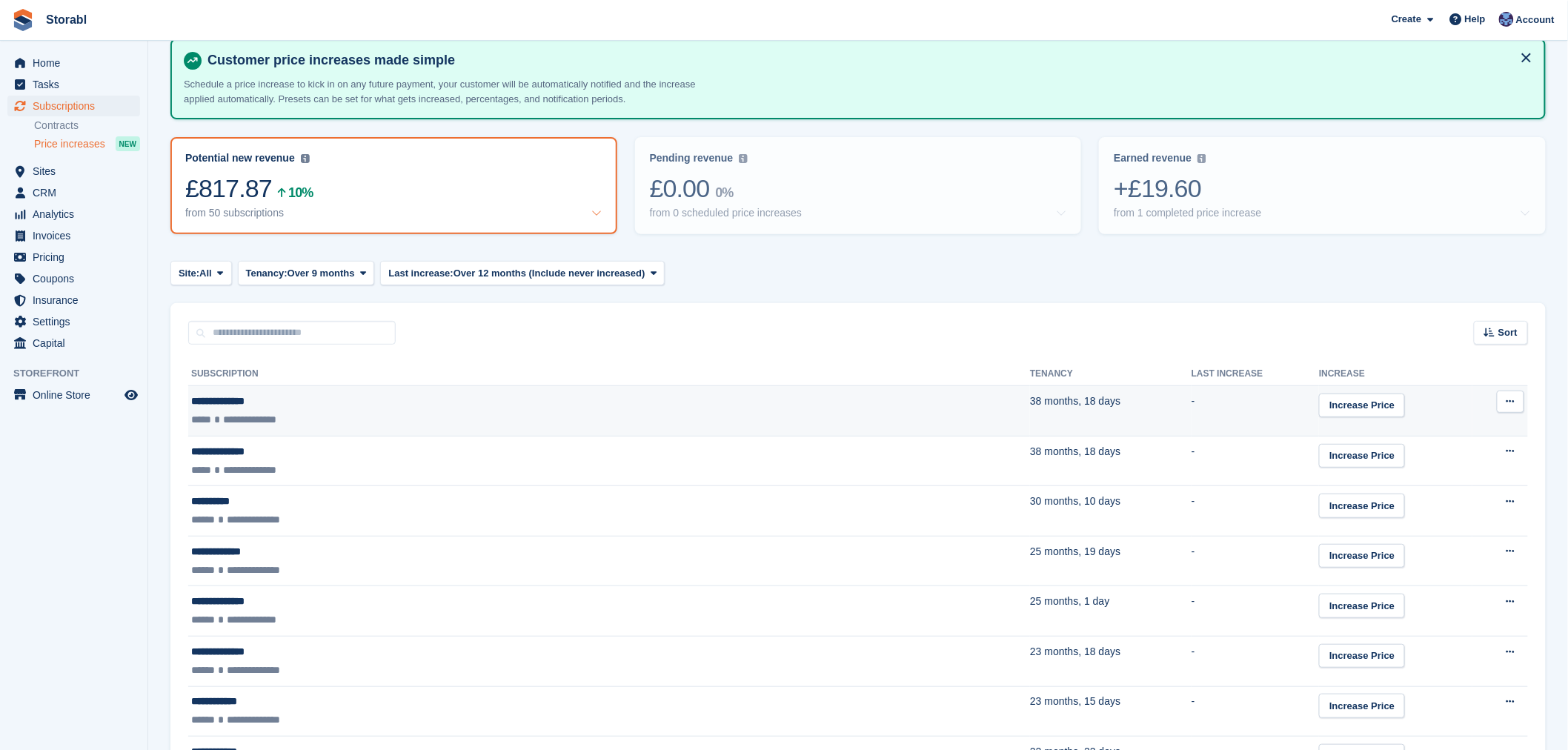
click at [231, 402] on div "**********" at bounding box center [426, 402] width 470 height 16
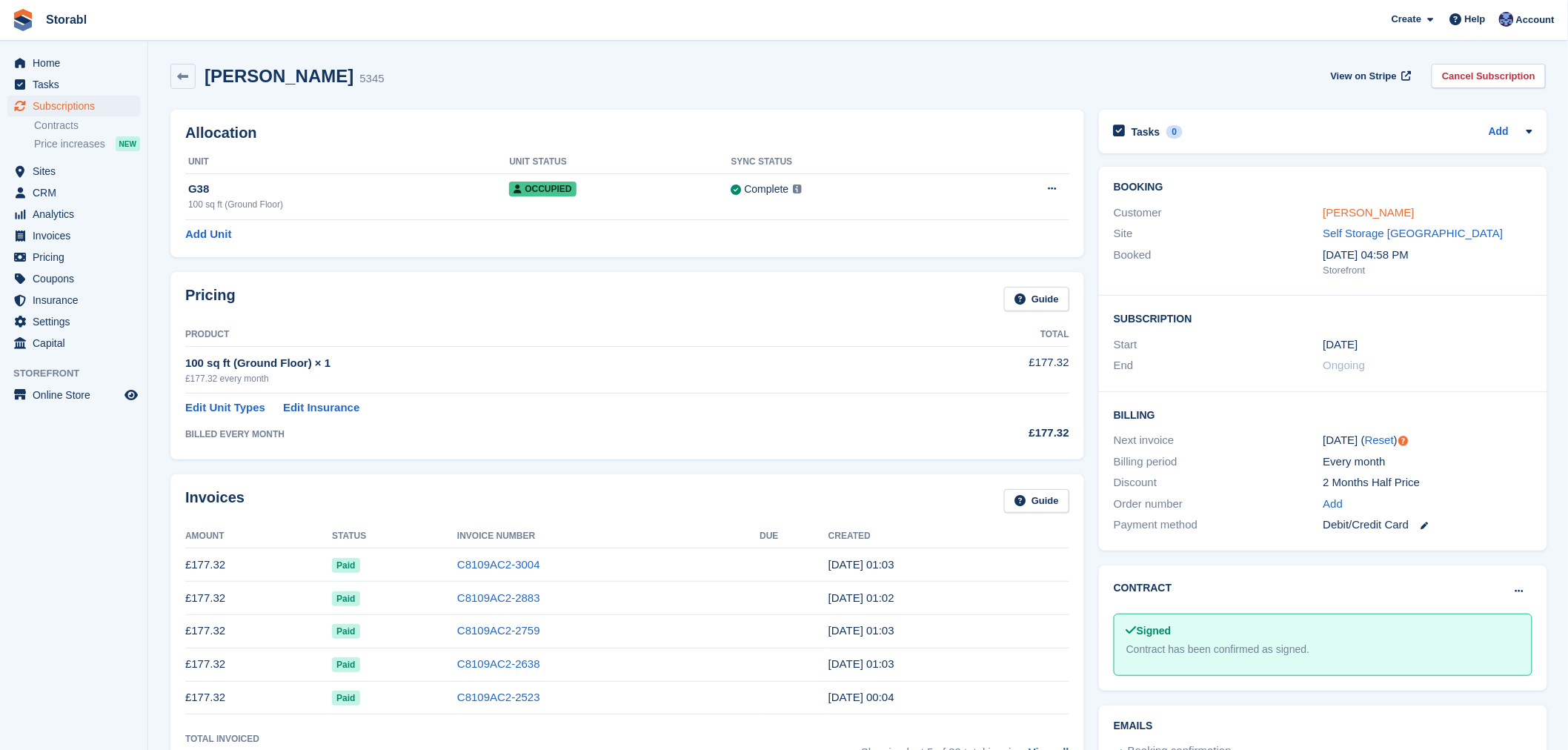
click at [1378, 213] on link "Jill Southward" at bounding box center [1369, 212] width 91 height 13
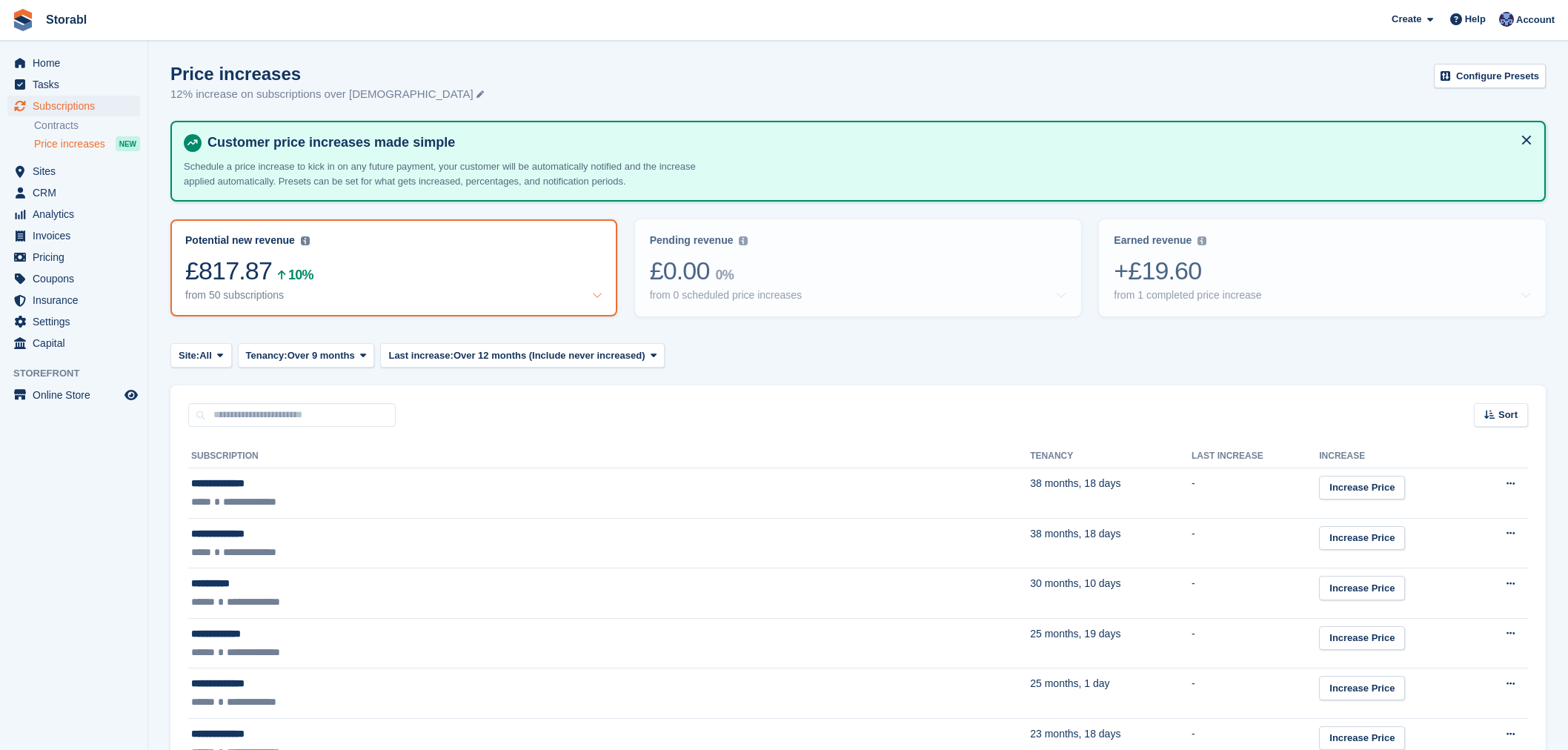
scroll to position [82, 0]
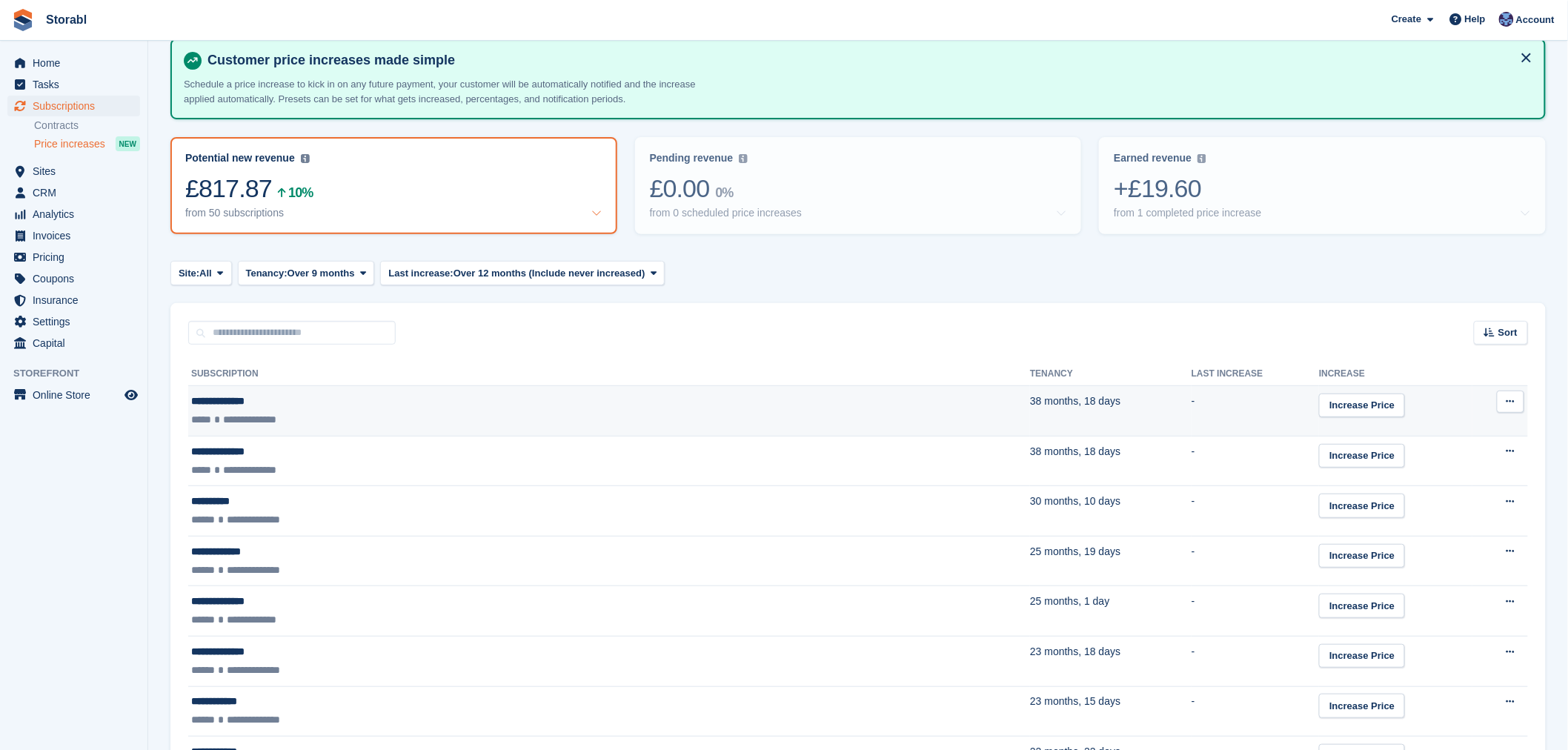
click at [1514, 398] on icon at bounding box center [1510, 402] width 8 height 9
click at [1487, 476] on p "Delete next increase" at bounding box center [1453, 482] width 128 height 20
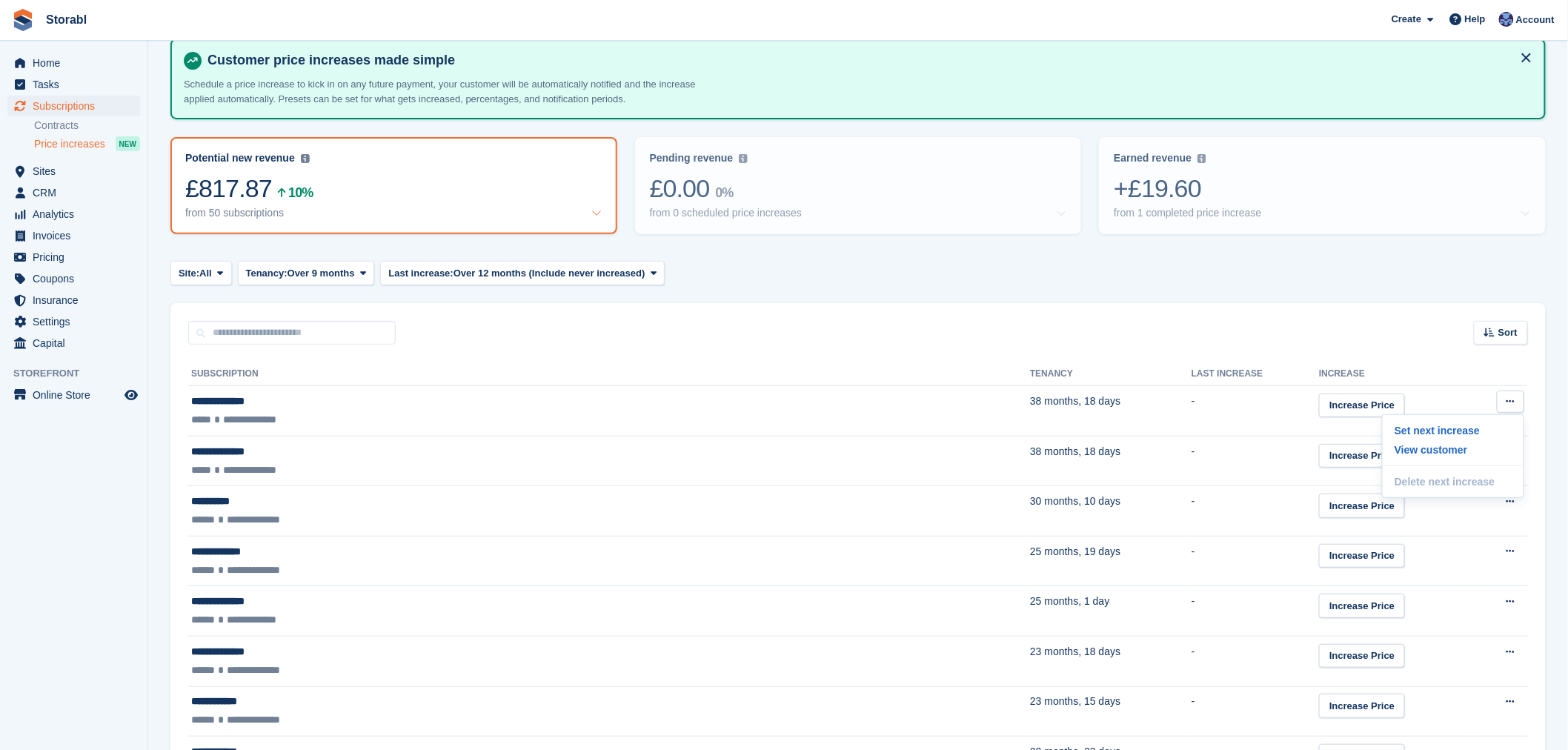
click at [1323, 338] on div "Sort Sort by Customer name Tenancy Last increase Tenancy (longest first) Tenanc…" at bounding box center [858, 324] width 1375 height 42
click at [1166, 211] on div "from 1 completed price increase" at bounding box center [1187, 213] width 147 height 13
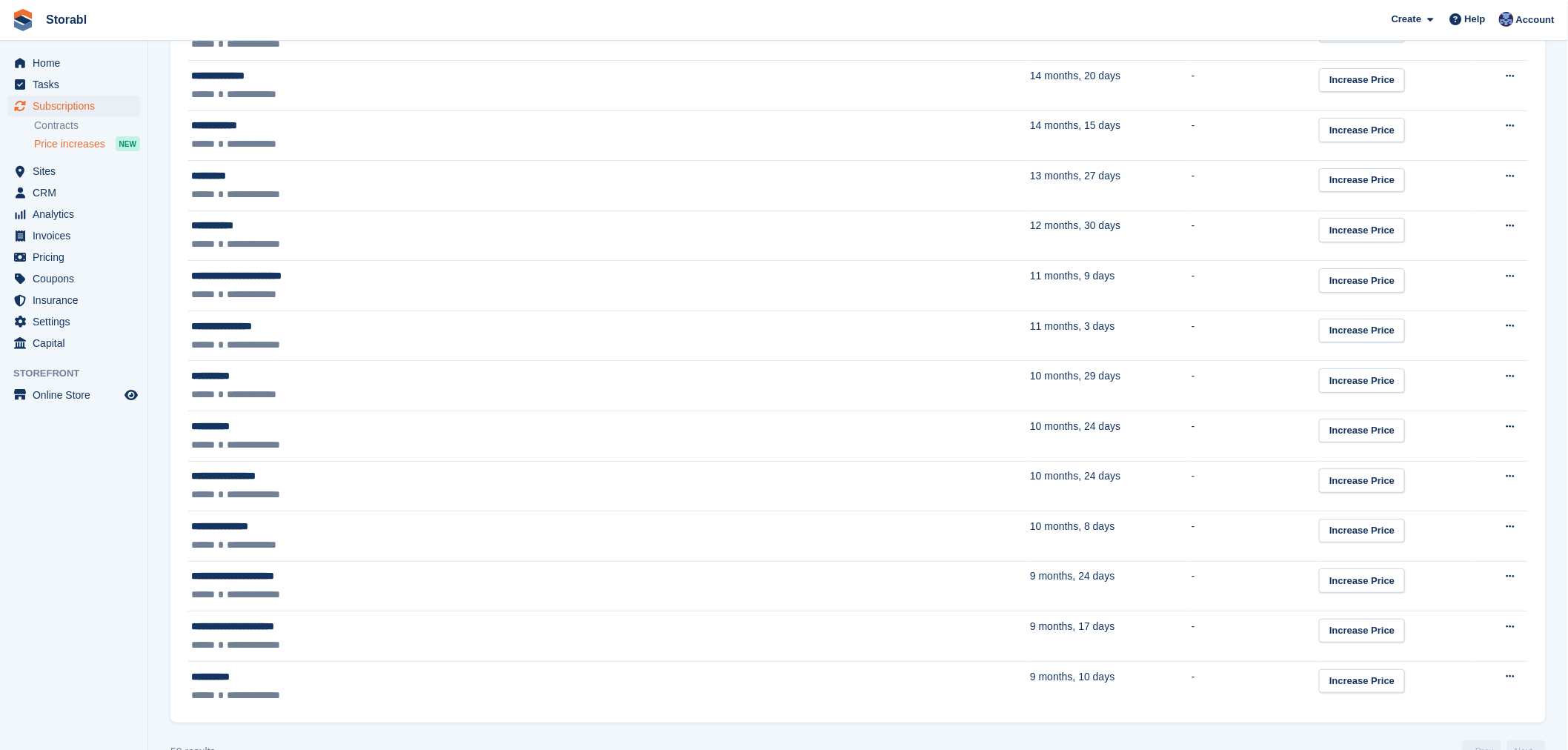
scroll to position [2298, 0]
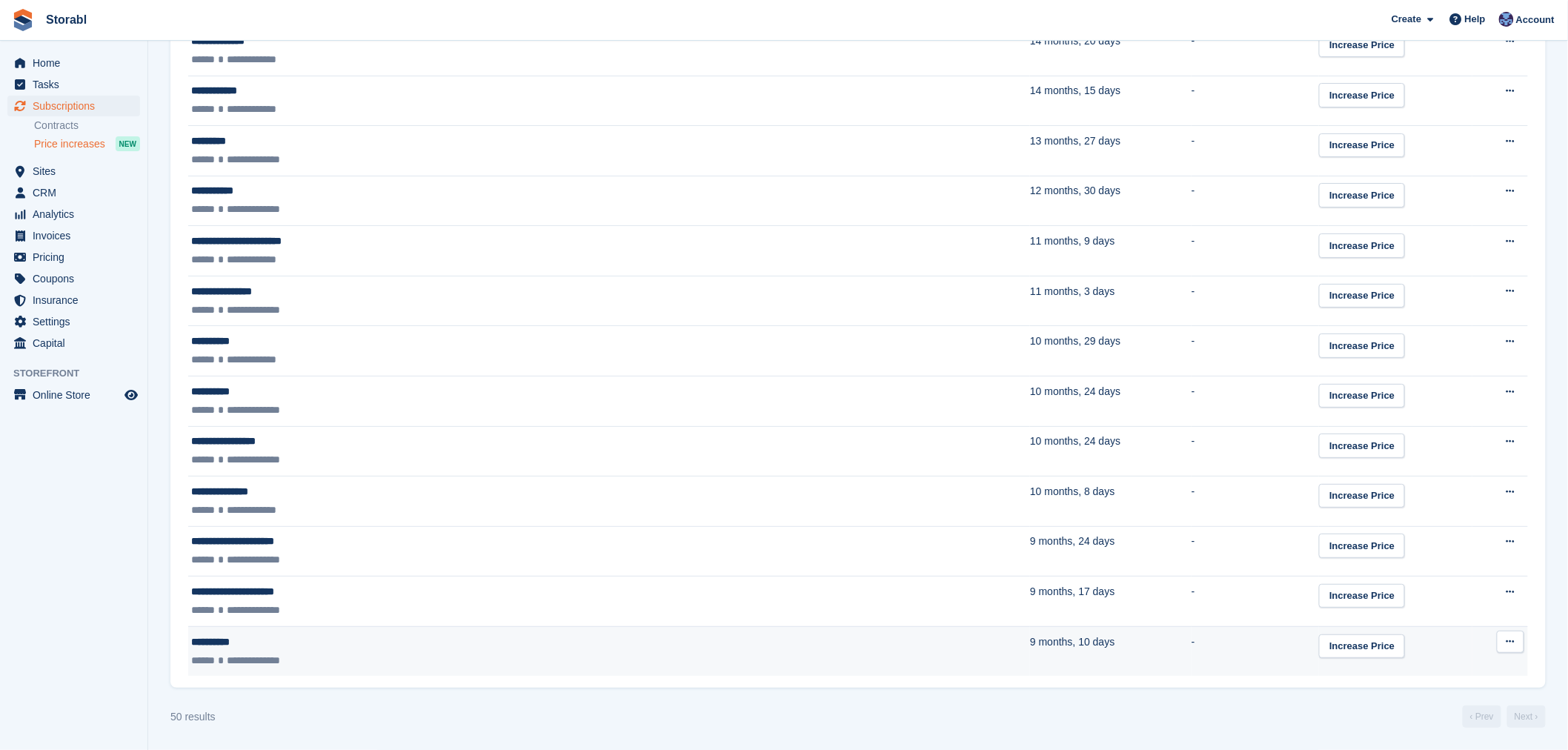
click at [554, 663] on div "**********" at bounding box center [426, 661] width 470 height 16
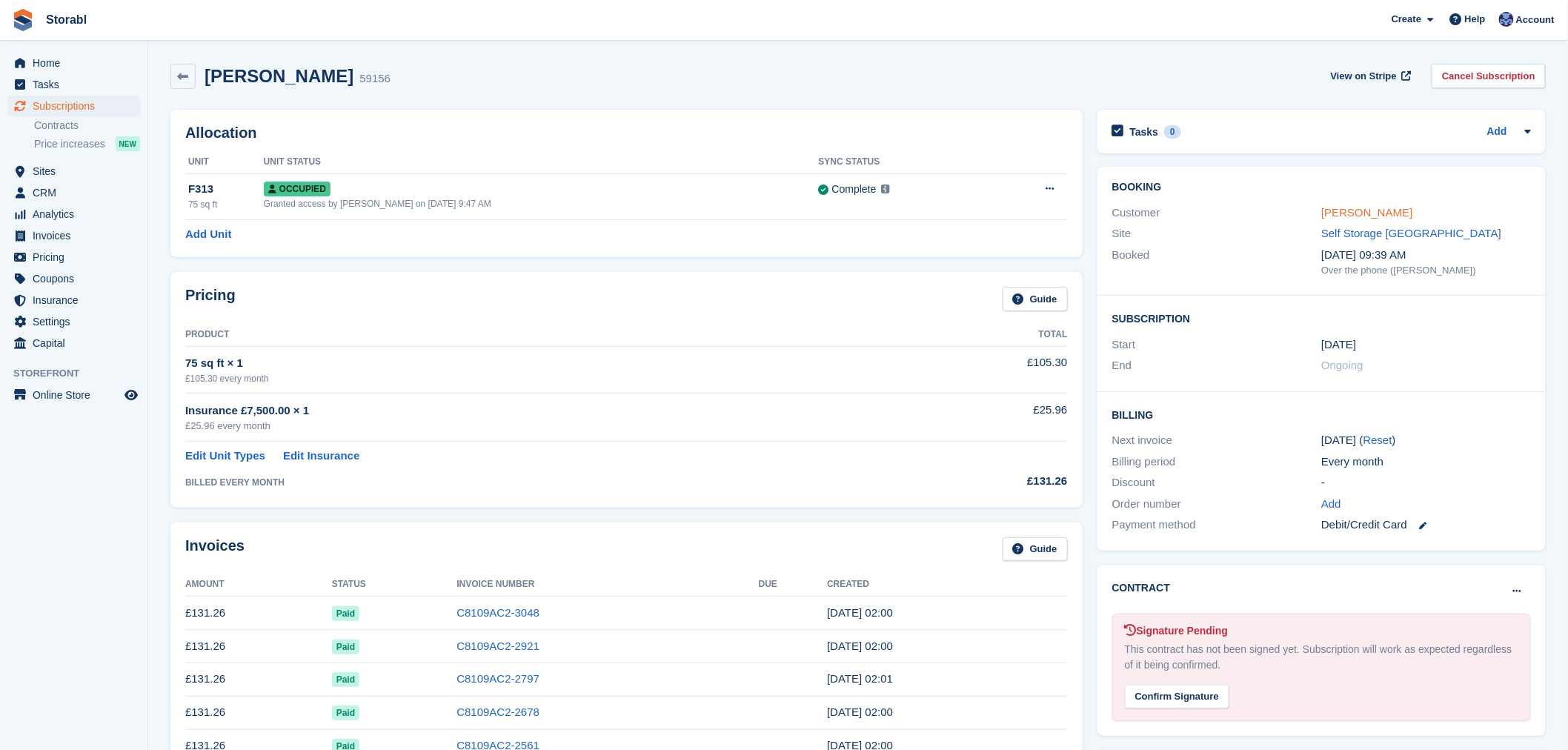
click at [1337, 211] on link "andy lewis" at bounding box center [1367, 212] width 91 height 13
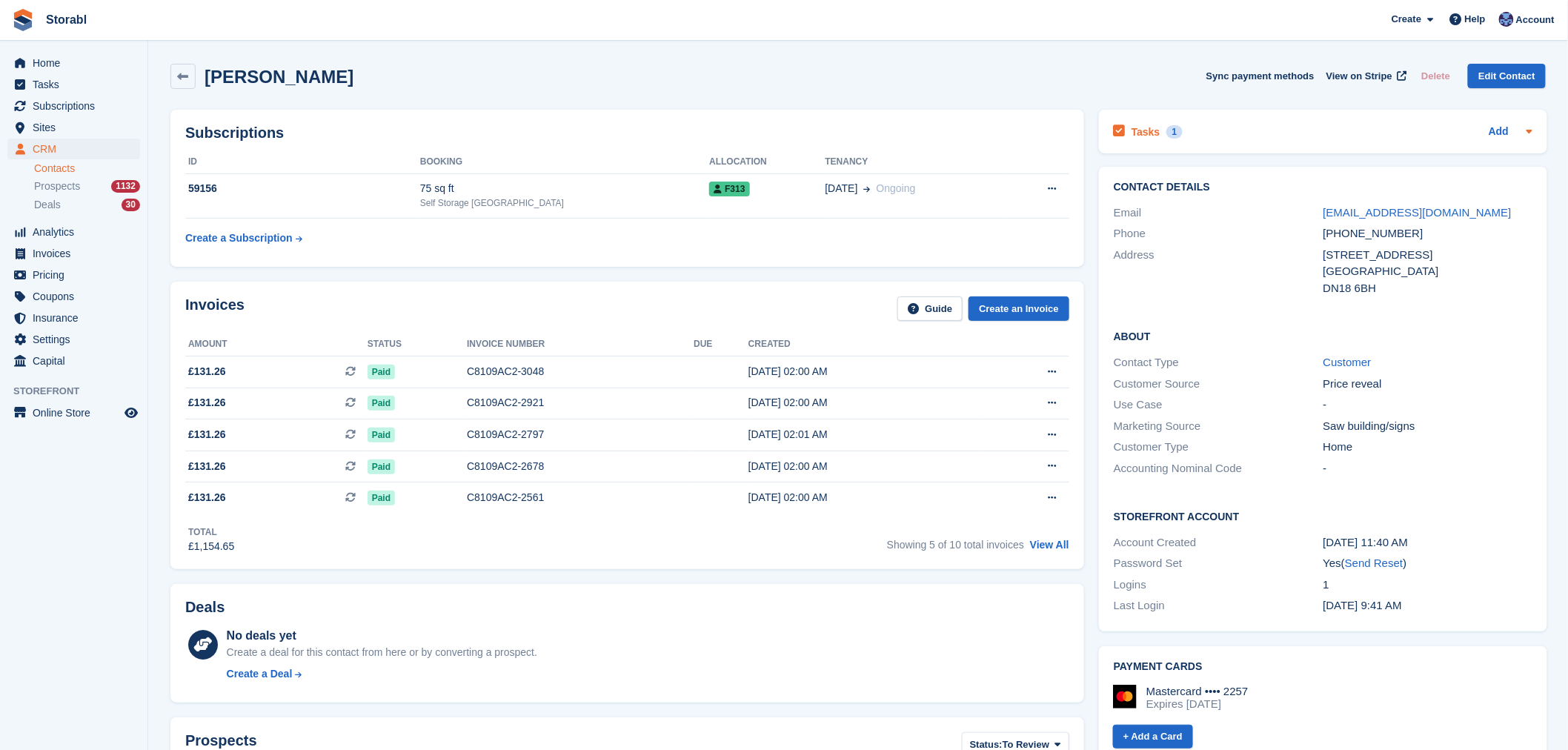
click at [1221, 136] on div "Tasks 1 Add" at bounding box center [1323, 131] width 419 height 20
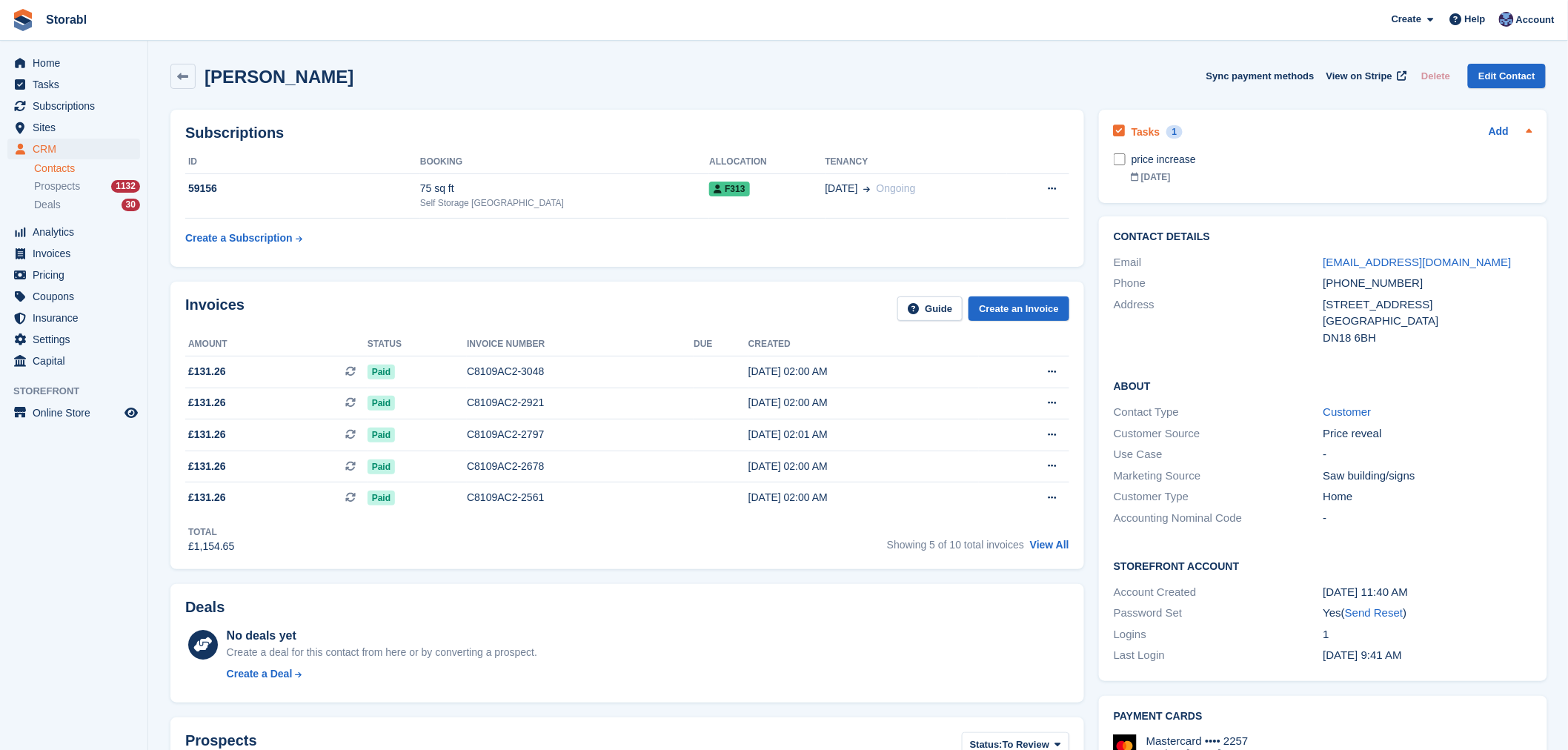
click at [1239, 134] on div "Tasks 1 Add" at bounding box center [1323, 131] width 419 height 20
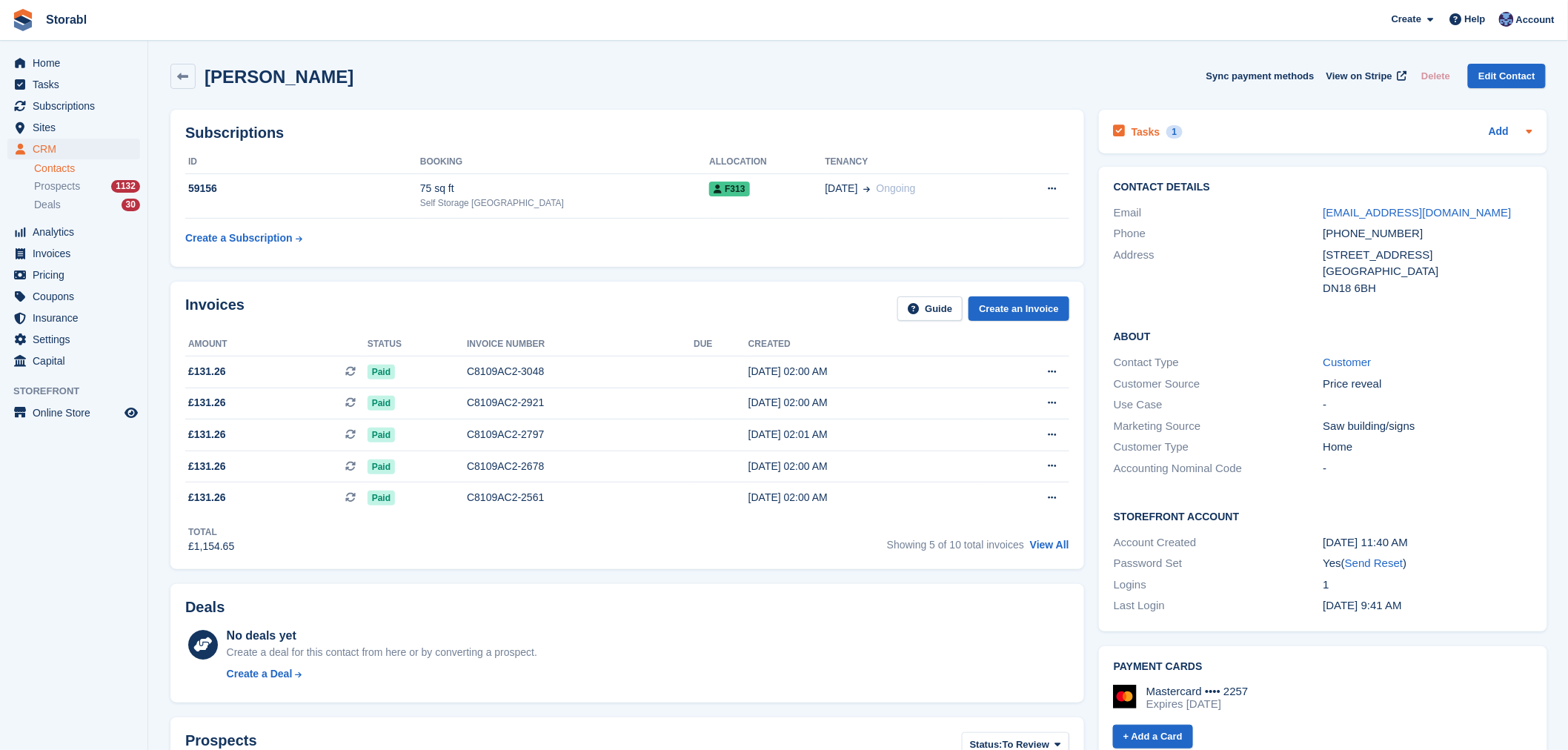
click at [1213, 136] on div "Tasks 1 Add" at bounding box center [1323, 131] width 419 height 20
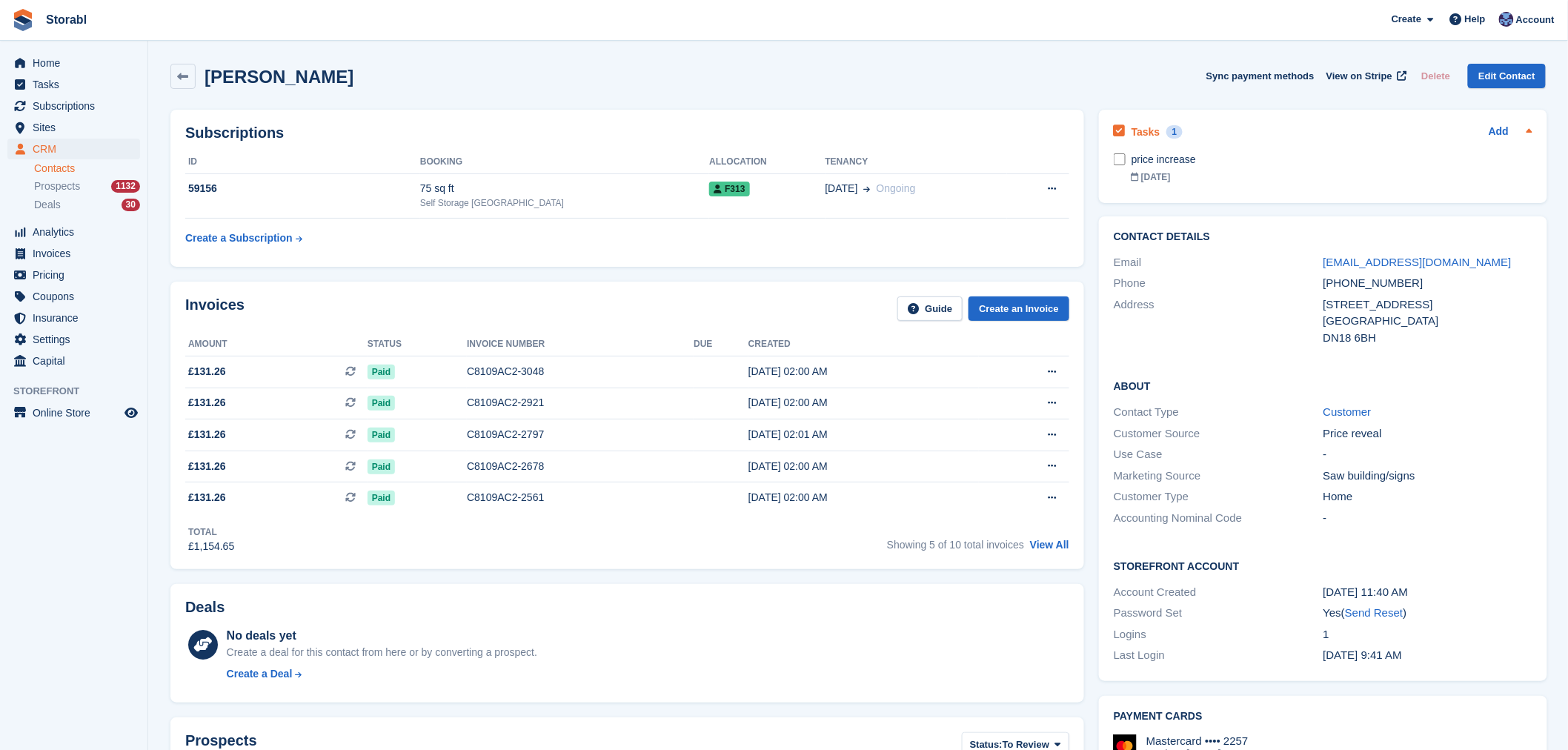
click at [1220, 132] on div "Tasks 1 Add" at bounding box center [1323, 131] width 419 height 20
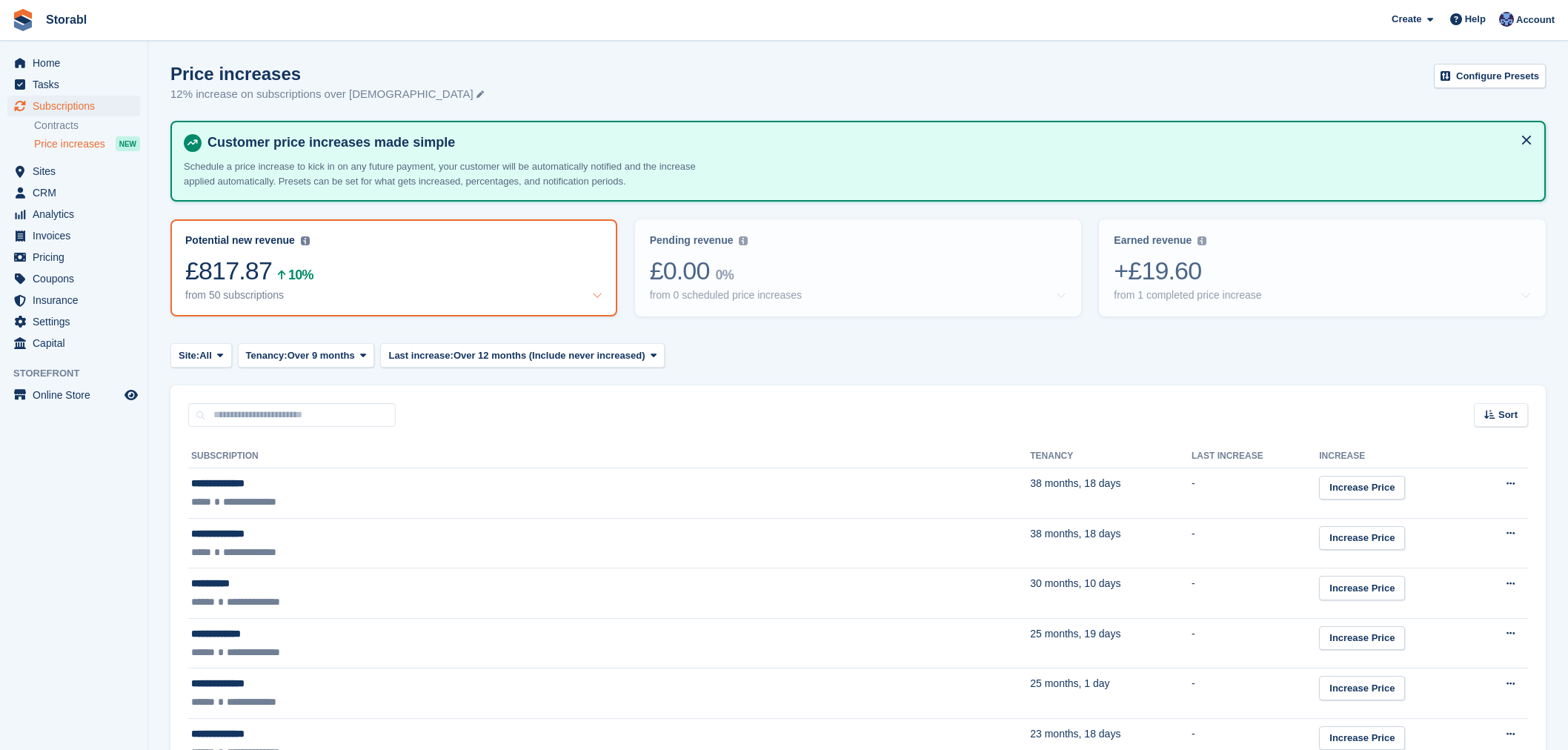
scroll to position [2298, 0]
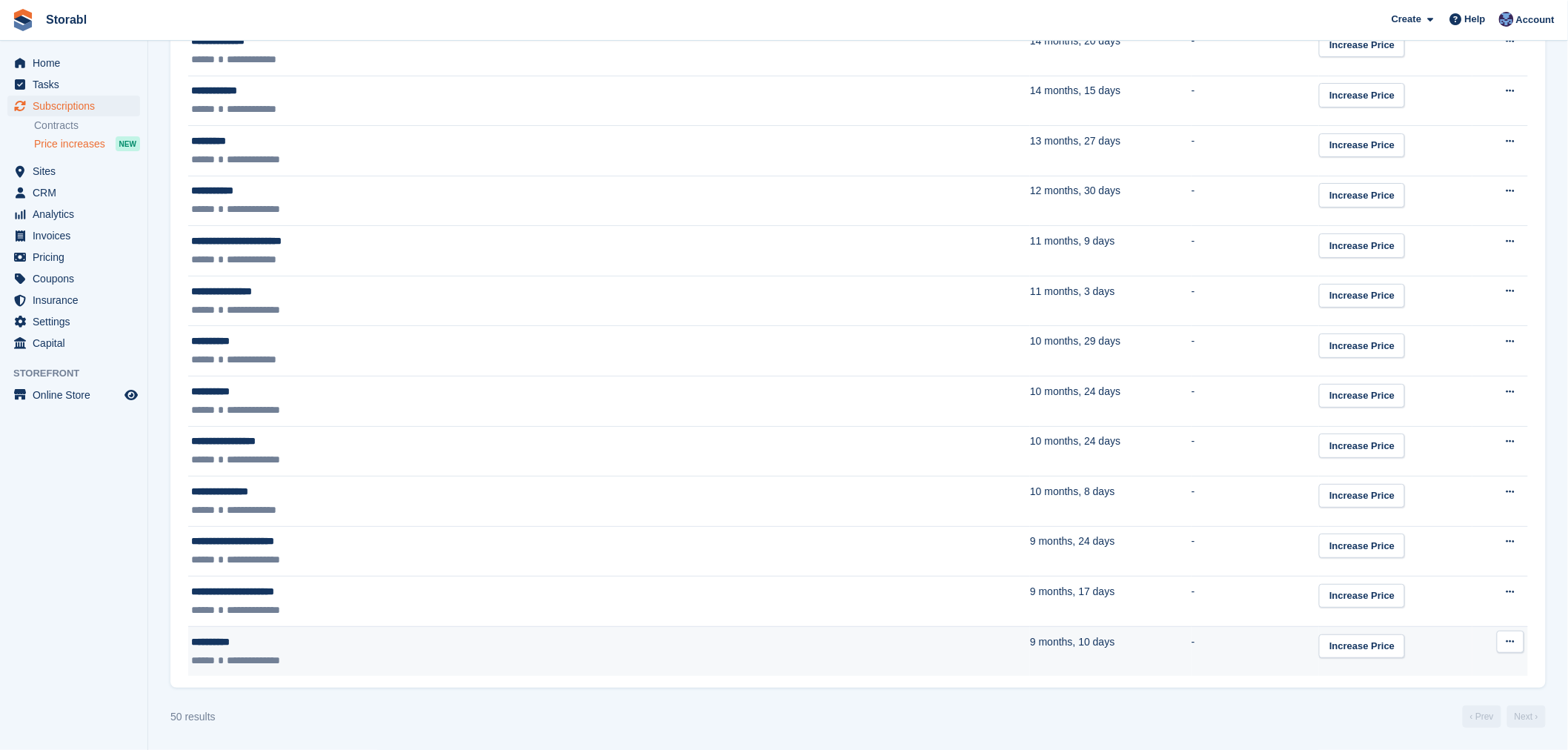
click at [1515, 643] on icon at bounding box center [1510, 642] width 8 height 9
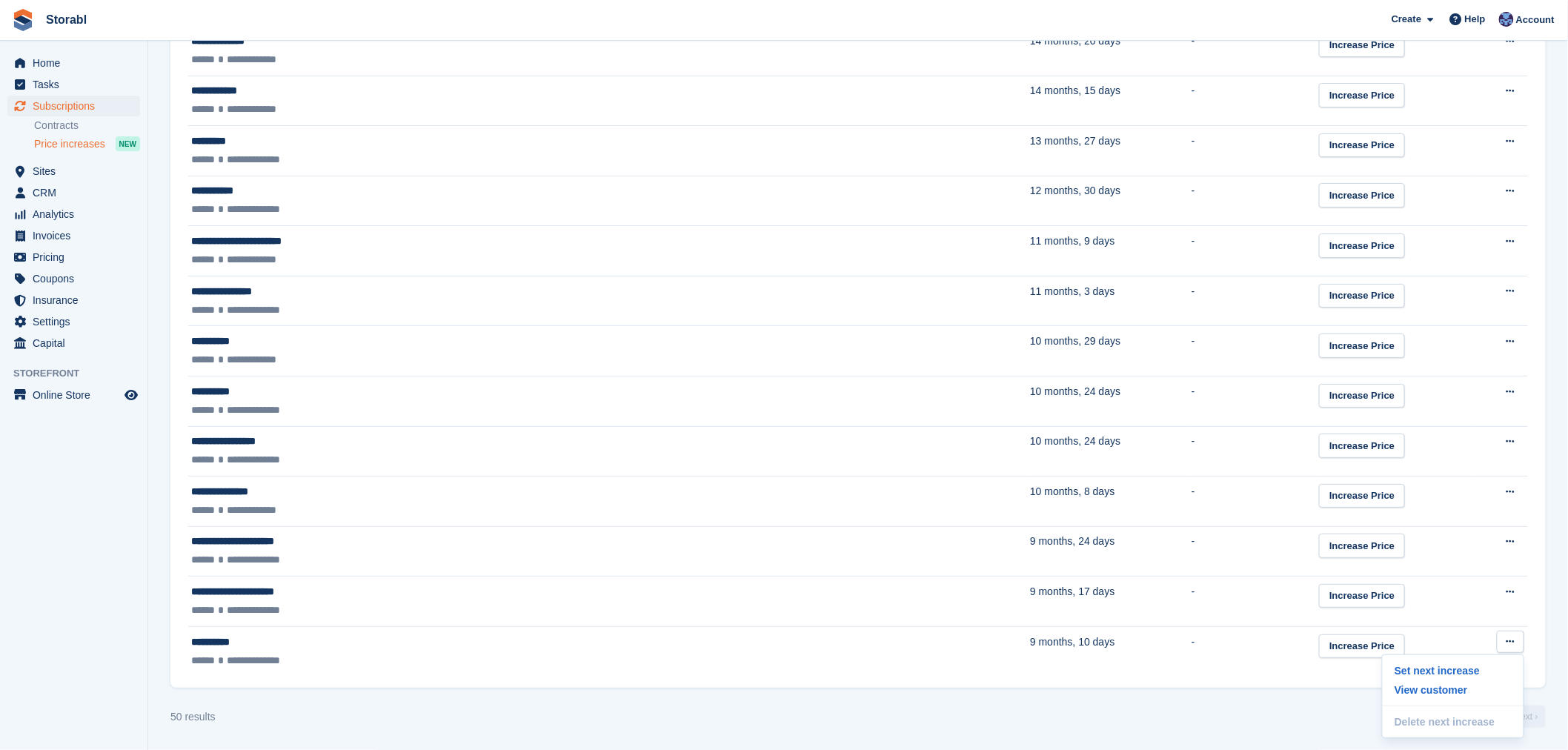
click at [1050, 713] on div "50 results ‹ Prev Next ›" at bounding box center [858, 717] width 1375 height 22
